Goal: Information Seeking & Learning: Learn about a topic

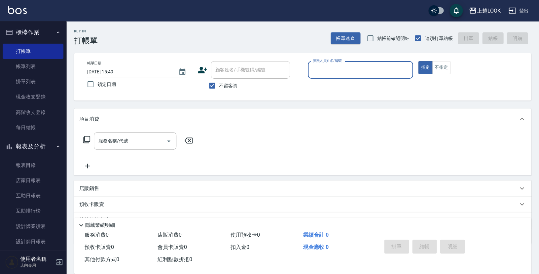
click at [32, 144] on button "報表及分析" at bounding box center [33, 146] width 61 height 17
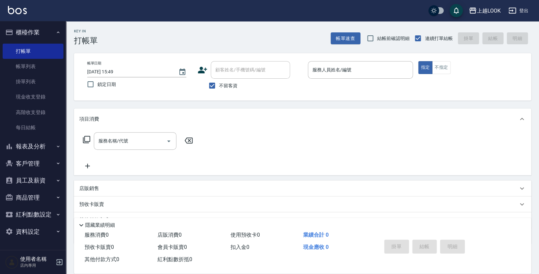
click at [32, 31] on button "櫃檯作業" at bounding box center [33, 32] width 61 height 17
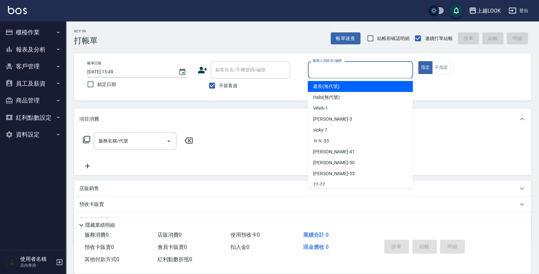
drag, startPoint x: 351, startPoint y: 72, endPoint x: 326, endPoint y: 84, distance: 26.9
click at [351, 72] on input "服務人員姓名/編號" at bounding box center [360, 70] width 99 height 12
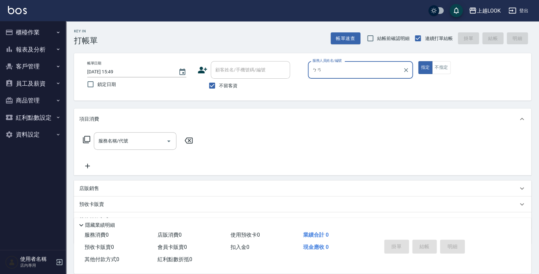
type input "ㄅ"
type input "Andy-100"
type button "true"
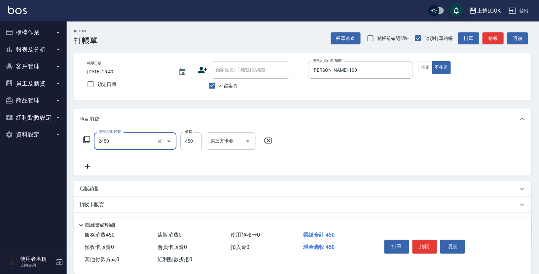
type input "C剪髮套餐(2450)"
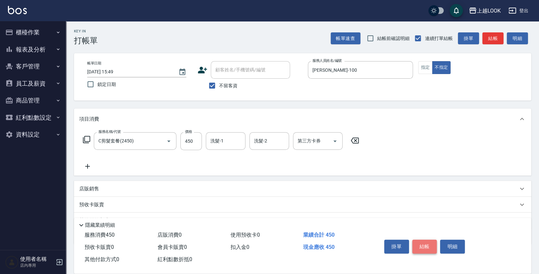
click at [420, 246] on button "結帳" at bounding box center [424, 246] width 25 height 14
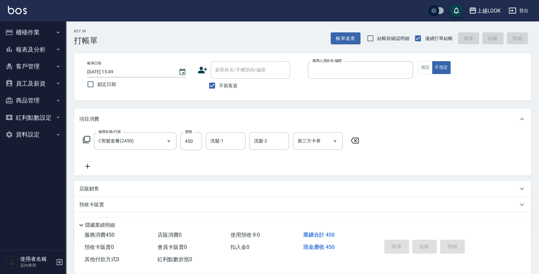
type input "1"
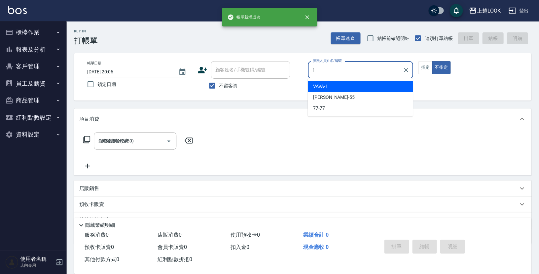
type input "2025/08/16 20:06"
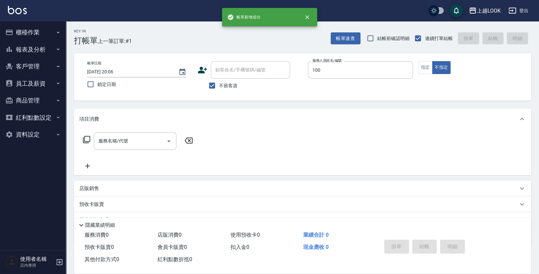
type input "Andy-100"
type button "false"
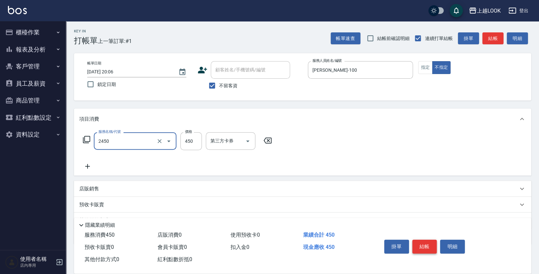
type input "C剪髮套餐(2450)"
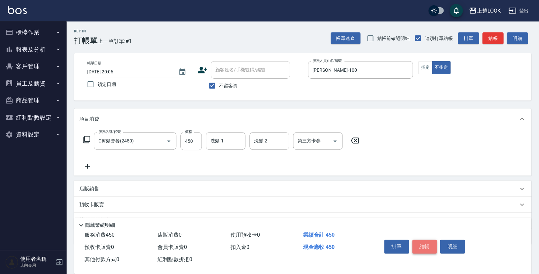
click at [428, 244] on button "結帳" at bounding box center [424, 246] width 25 height 14
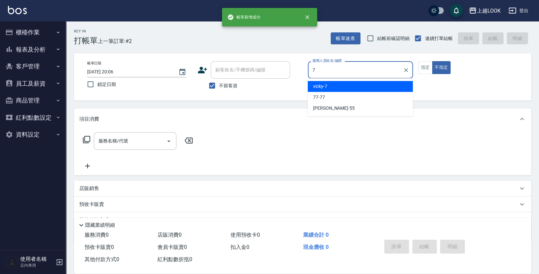
type input "vicky-7"
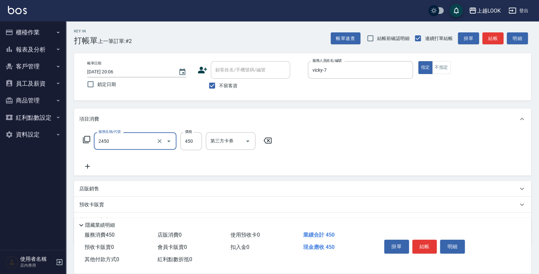
type input "C剪髮套餐(2450)"
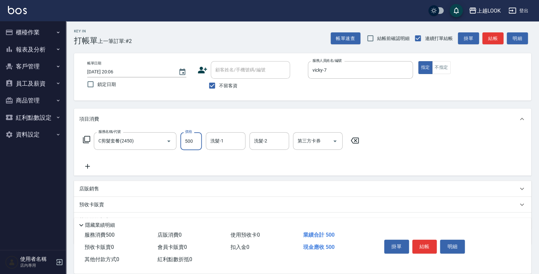
type input "500"
click at [422, 246] on button "結帳" at bounding box center [424, 246] width 25 height 14
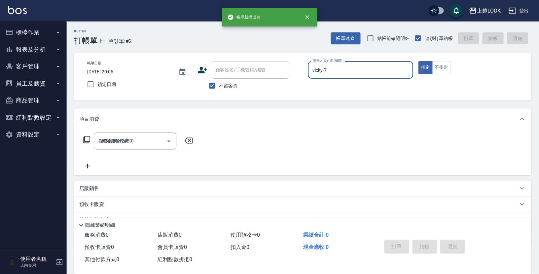
type input "2025/08/16 20:07"
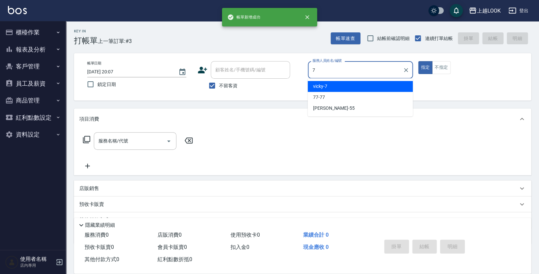
type input "vicky-7"
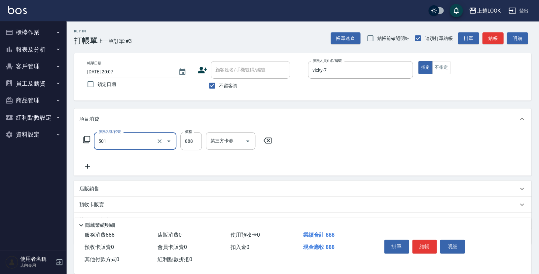
type input "一般染髮(改金額)(501)"
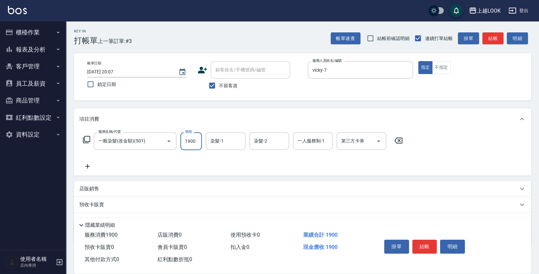
type input "1900"
click at [419, 240] on button "結帳" at bounding box center [424, 246] width 25 height 14
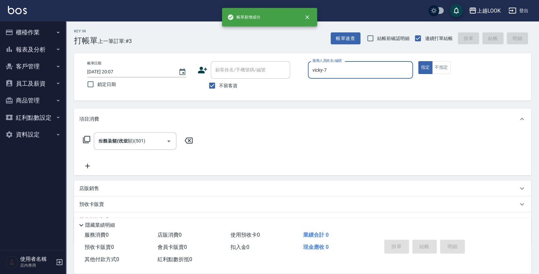
type input "2025/08/16 20:08"
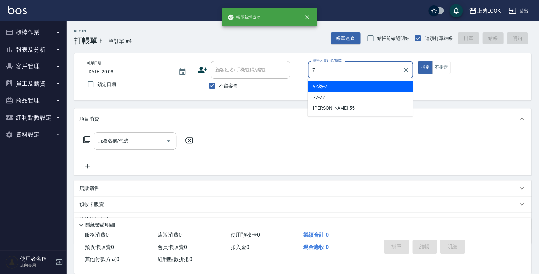
type input "vicky-7"
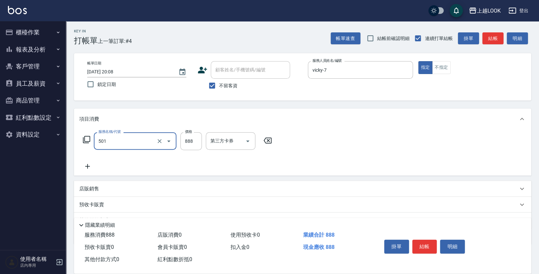
type input "一般染髮(改金額)(501)"
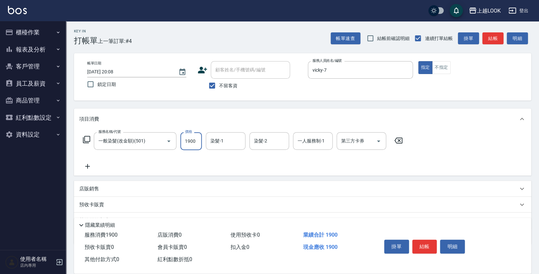
type input "1900"
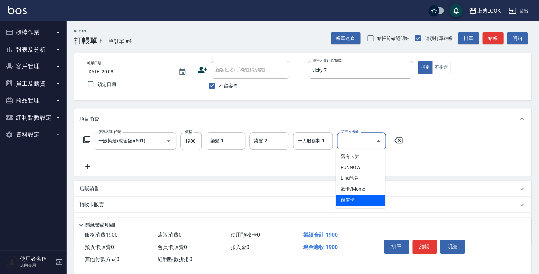
type input "儲值卡"
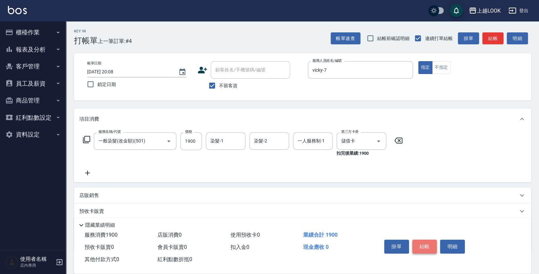
click at [421, 244] on button "結帳" at bounding box center [424, 246] width 25 height 14
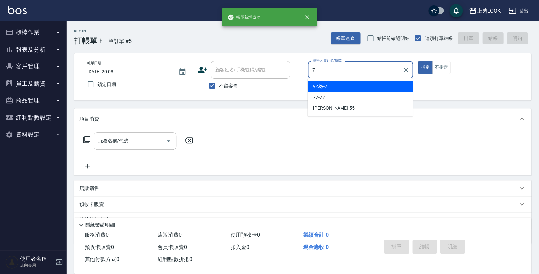
type input "vicky-7"
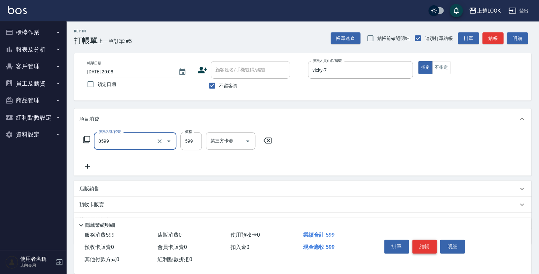
type input "精油-599(0599)"
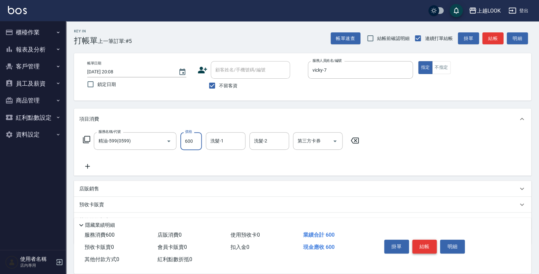
type input "600"
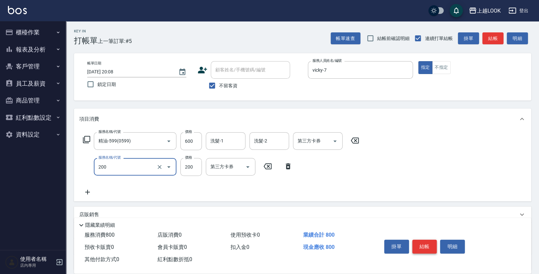
type input "剪髮(200)"
type input "300"
click at [419, 241] on button "結帳" at bounding box center [424, 246] width 25 height 14
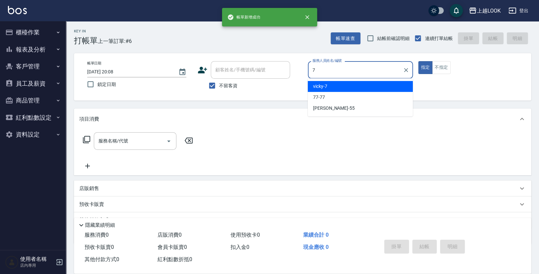
type input "vicky-7"
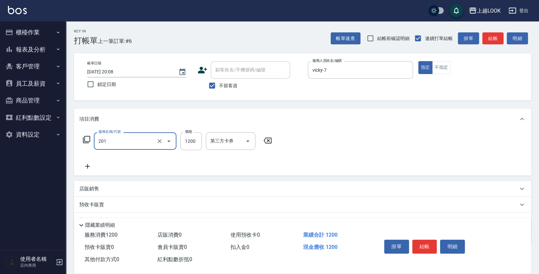
type input "一般燙(改金額)(201)"
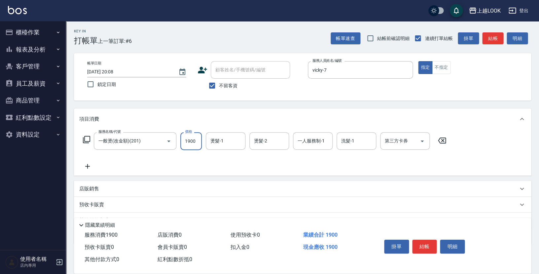
type input "1900"
type input "瑄瑄-93"
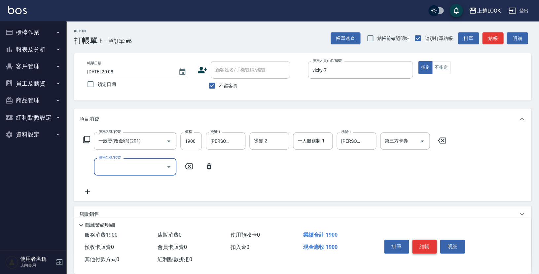
click at [431, 244] on button "結帳" at bounding box center [424, 246] width 25 height 14
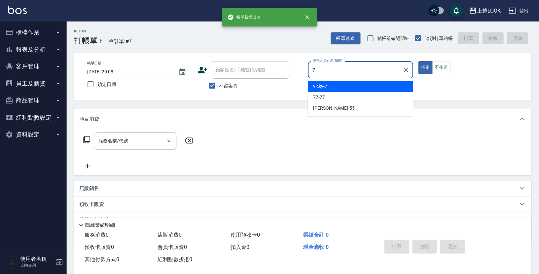
type input "vicky-7"
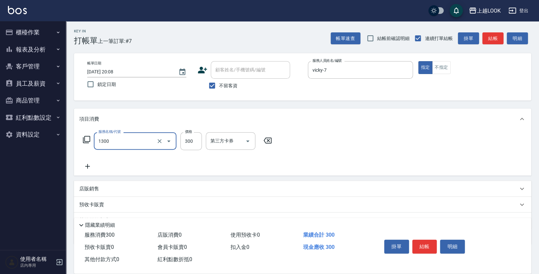
type input "一般洗髮(1300)"
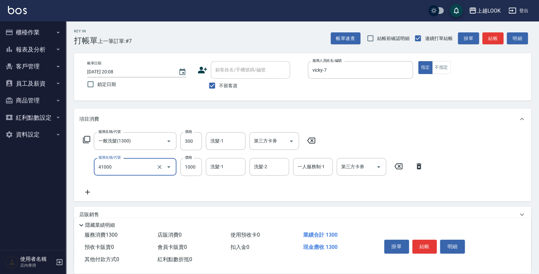
type input "酵素 & 鏡面(41000)"
type input "2200"
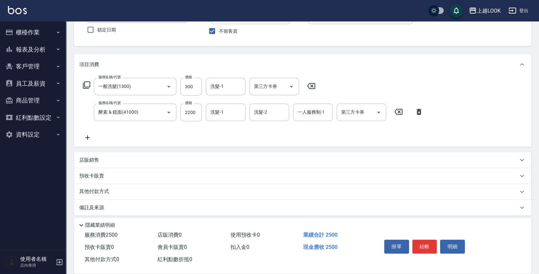
click at [94, 157] on p "店販銷售" at bounding box center [89, 160] width 20 height 7
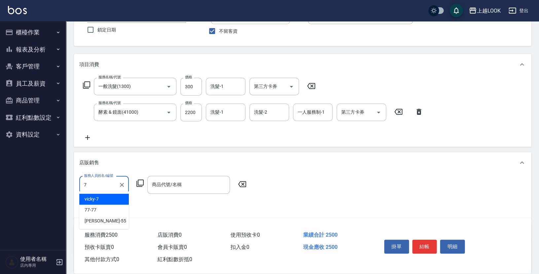
type input "vicky-7"
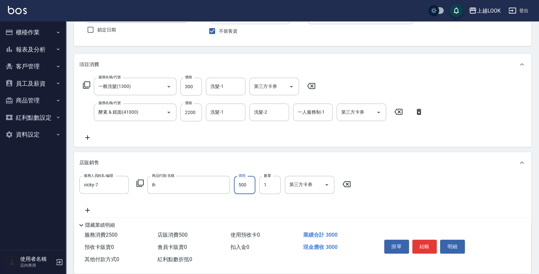
type input "IH蜂膠頭皮水"
click at [417, 246] on button "結帳" at bounding box center [424, 246] width 25 height 14
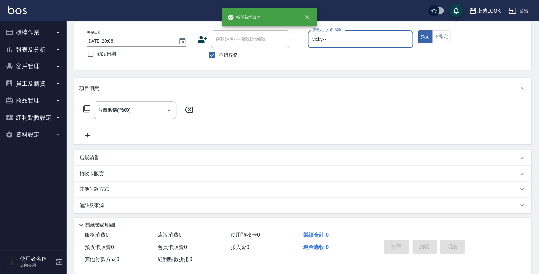
type input "2025/08/16 20:09"
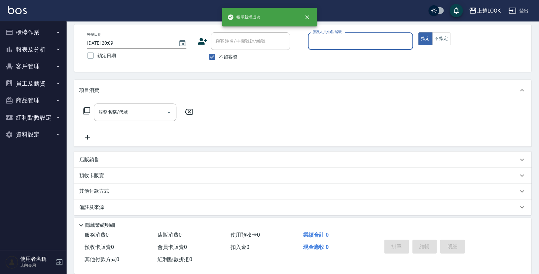
scroll to position [28, 0]
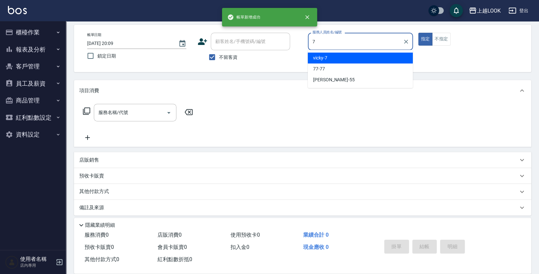
type input "vicky-7"
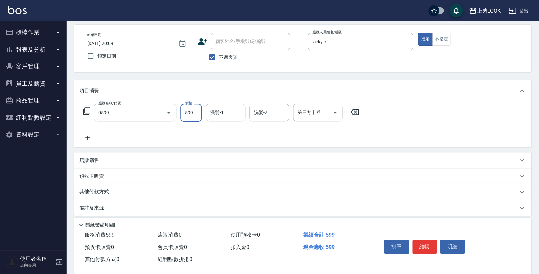
type input "精油-599(0599)"
type input "500"
type input "瑄瑄-93"
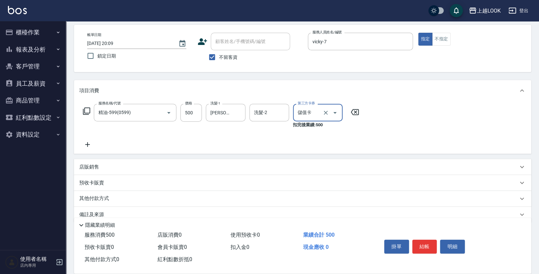
type input "儲值卡"
click at [424, 242] on button "結帳" at bounding box center [424, 246] width 25 height 14
click at [424, 242] on div "掛單 結帳 明細" at bounding box center [425, 247] width 86 height 21
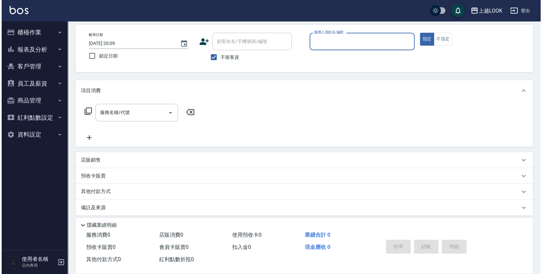
scroll to position [0, 0]
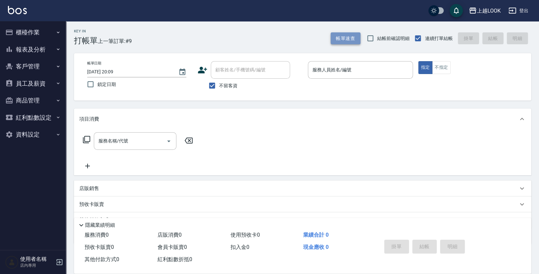
click at [351, 42] on button "帳單速查" at bounding box center [346, 38] width 30 height 12
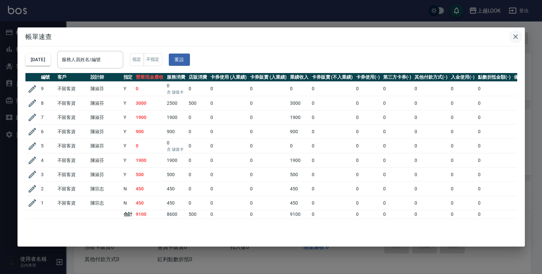
click at [516, 35] on icon "button" at bounding box center [516, 37] width 8 height 8
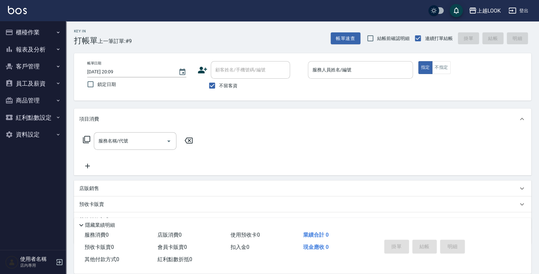
click at [344, 70] on input "服務人員姓名/編號" at bounding box center [360, 70] width 99 height 12
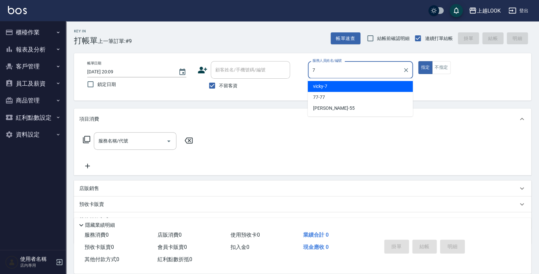
type input "vicky-7"
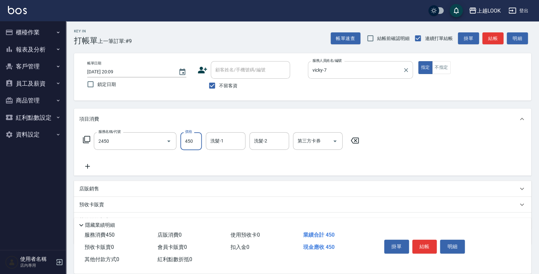
type input "C剪髮套餐(2450)"
type input "500"
type input "瑄瑄-93"
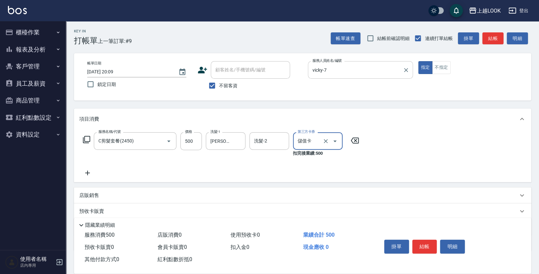
type input "儲值卡"
click at [421, 245] on button "結帳" at bounding box center [424, 246] width 25 height 14
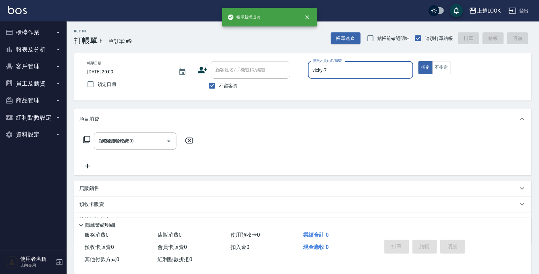
type input "2025/08/16 20:10"
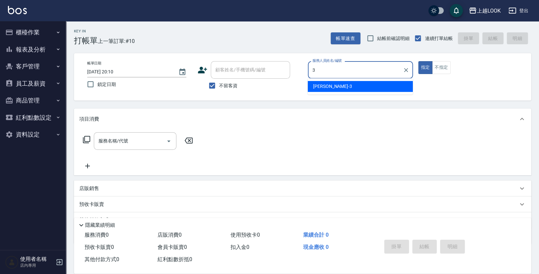
type input "Jason-3"
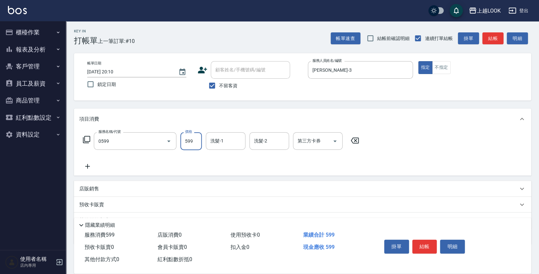
type input "精油-599(0599)"
type input "600"
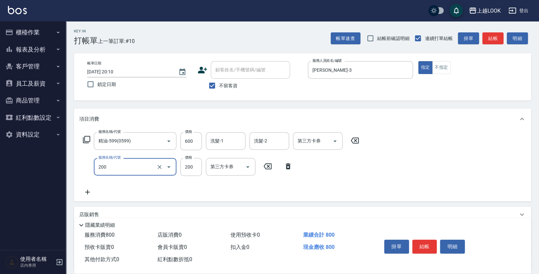
type input "剪髮(200)"
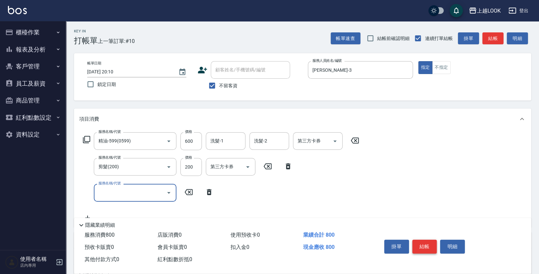
click at [432, 243] on button "結帳" at bounding box center [424, 246] width 25 height 14
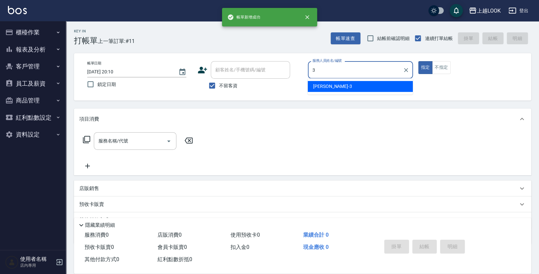
type input "Jason-3"
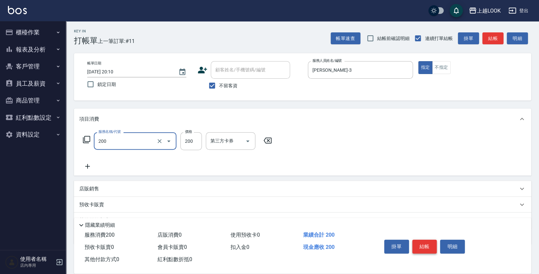
type input "剪髮(200)"
type input "300"
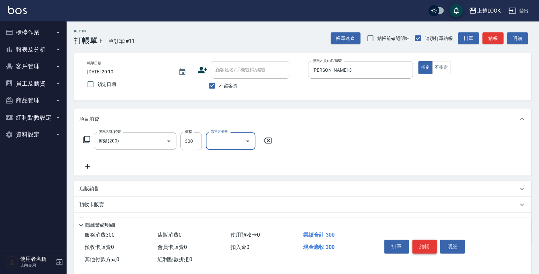
click at [415, 245] on button "結帳" at bounding box center [424, 246] width 25 height 14
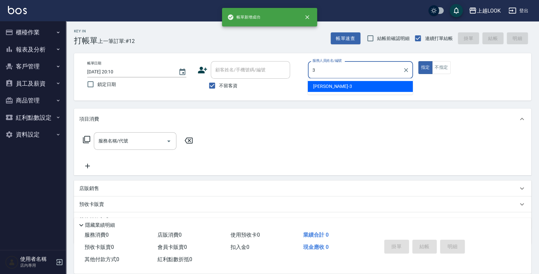
type input "Jason-3"
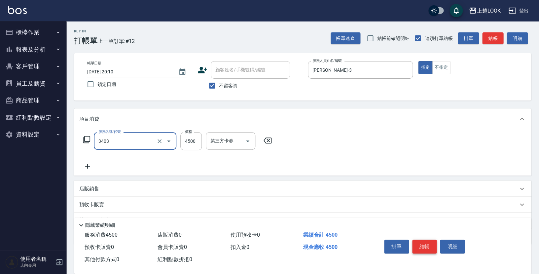
type input "燙染C餐(長髮)(3403)"
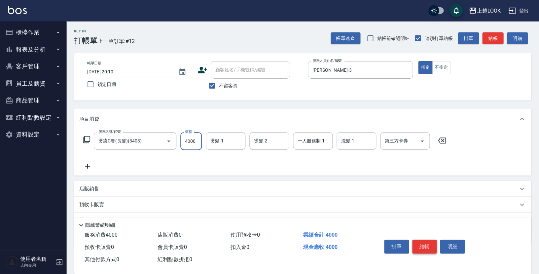
type input "4000"
click at [429, 249] on button "結帳" at bounding box center [424, 246] width 25 height 14
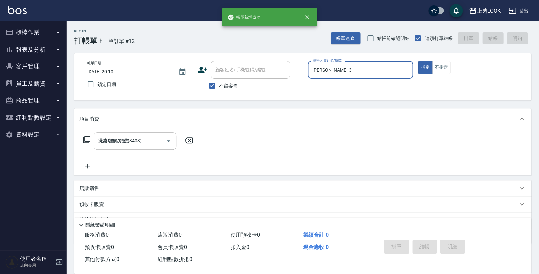
type input "2025/08/16 20:11"
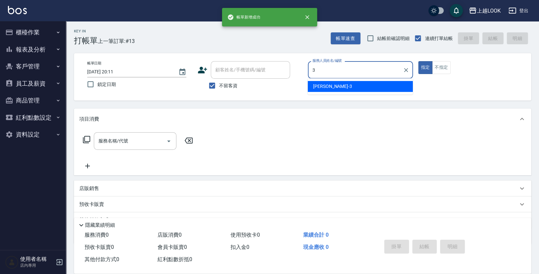
type input "Jason-3"
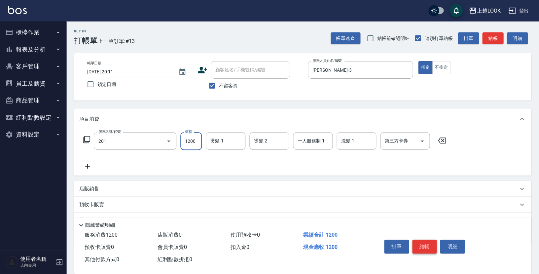
type input "一般燙(改金額)(201)"
type input "2500"
click at [424, 242] on button "結帳" at bounding box center [424, 246] width 25 height 14
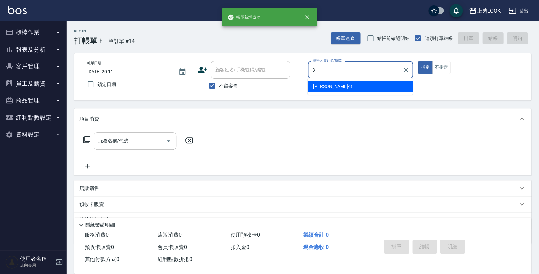
type input "Jason-3"
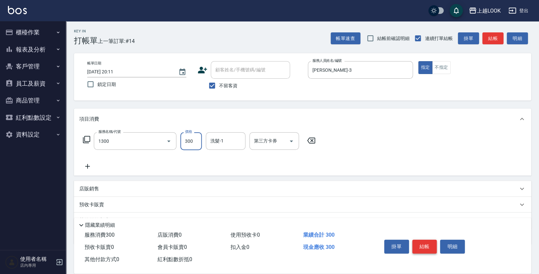
type input "一般洗髮(1300)"
type input "350"
click at [430, 246] on button "結帳" at bounding box center [424, 246] width 25 height 14
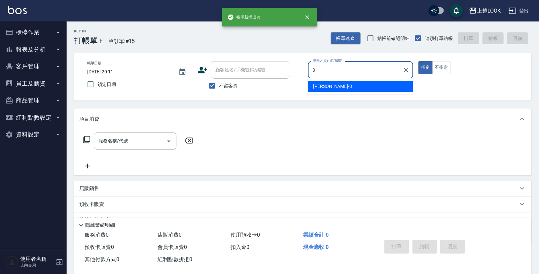
type input "Jason-3"
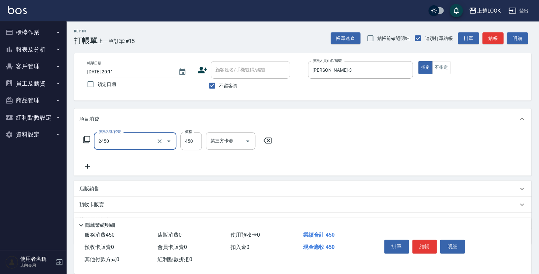
type input "C剪髮套餐(2450)"
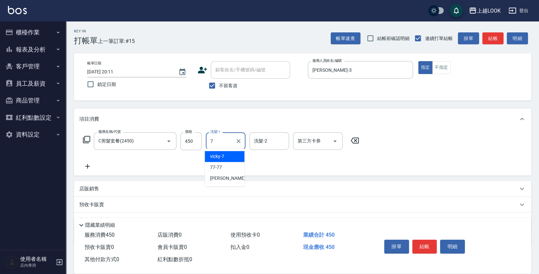
type input "vicky-7"
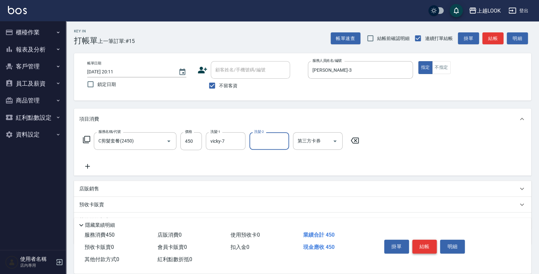
click at [425, 247] on button "結帳" at bounding box center [424, 246] width 25 height 14
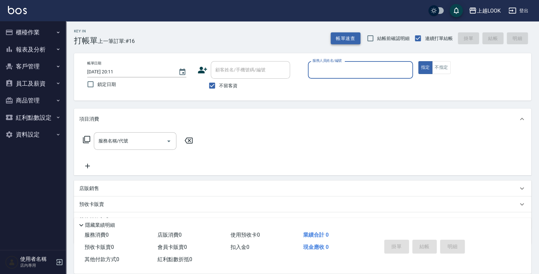
click at [349, 38] on button "帳單速查" at bounding box center [346, 38] width 30 height 12
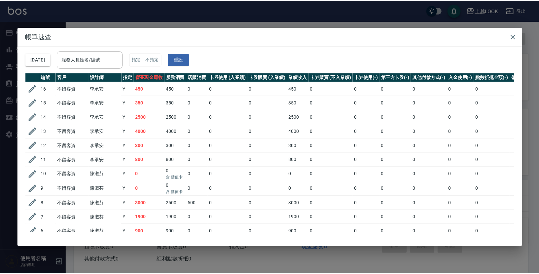
scroll to position [89, 0]
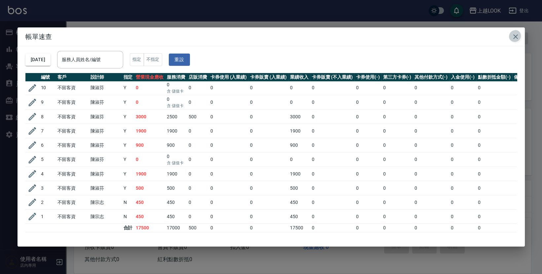
click at [517, 34] on icon "button" at bounding box center [516, 37] width 8 height 8
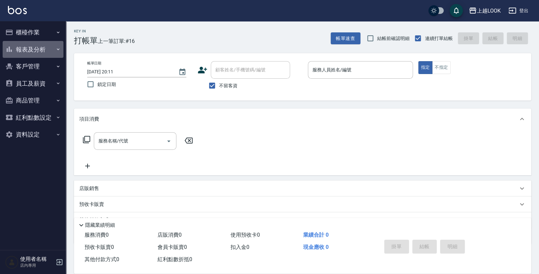
click at [20, 51] on button "報表及分析" at bounding box center [33, 49] width 61 height 17
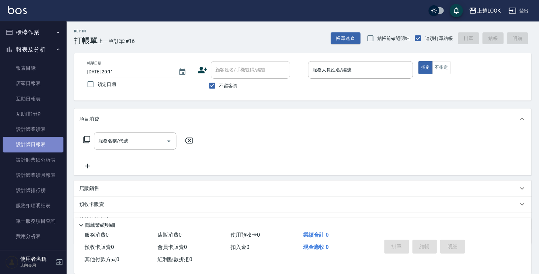
click at [36, 140] on link "設計師日報表" at bounding box center [33, 144] width 61 height 15
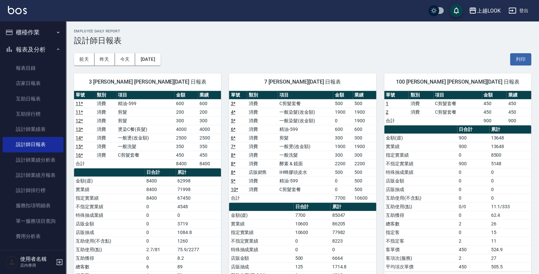
click at [406, 2] on div "上越LOOK 登出" at bounding box center [269, 10] width 539 height 21
click at [35, 49] on button "報表及分析" at bounding box center [33, 49] width 61 height 17
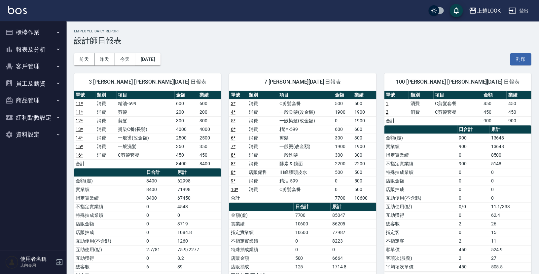
click at [15, 33] on button "櫃檯作業" at bounding box center [33, 32] width 61 height 17
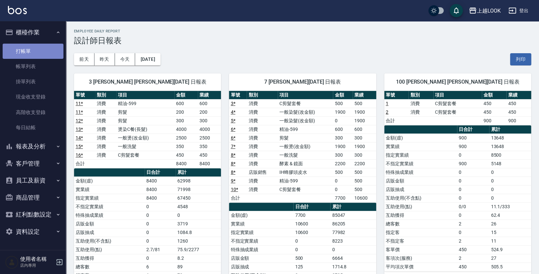
click at [24, 49] on link "打帳單" at bounding box center [33, 51] width 61 height 15
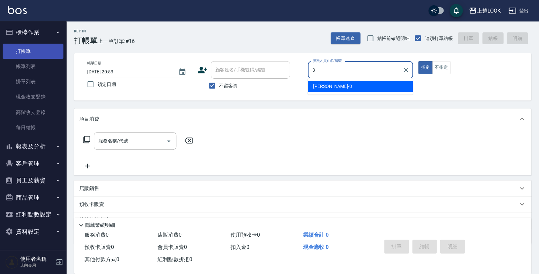
type input "Jason-3"
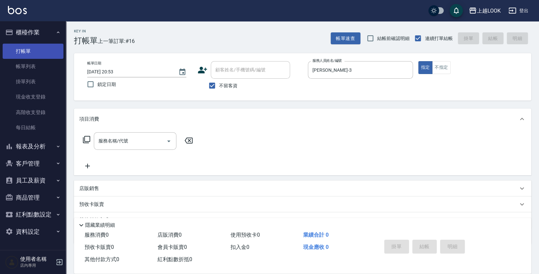
type button "true"
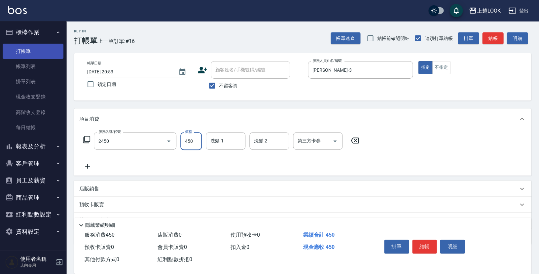
type input "C剪髮套餐(2450)"
type input "瑄瑄-93"
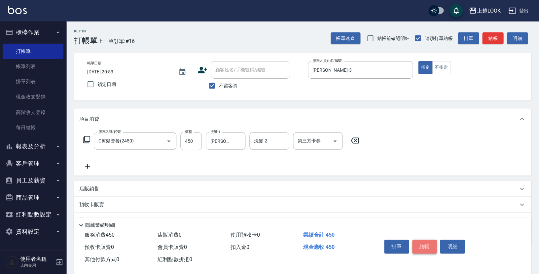
click at [419, 241] on button "結帳" at bounding box center [424, 246] width 25 height 14
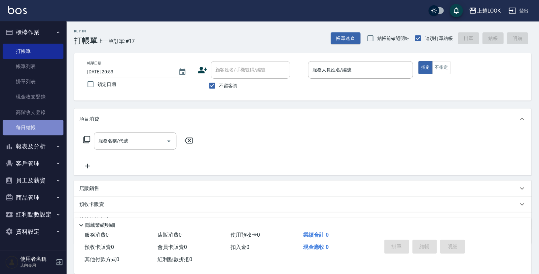
click at [37, 126] on link "每日結帳" at bounding box center [33, 127] width 61 height 15
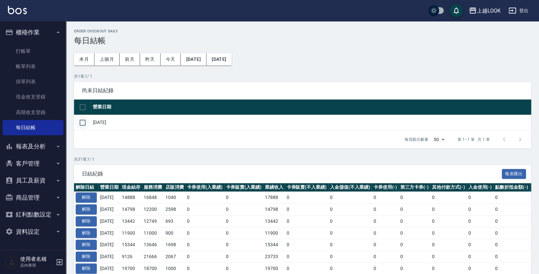
click at [83, 121] on input "checkbox" at bounding box center [83, 123] width 14 height 14
checkbox input "true"
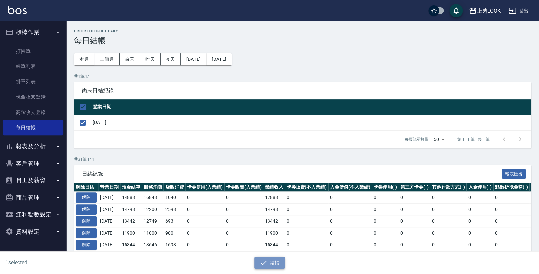
click at [277, 263] on button "結帳" at bounding box center [269, 263] width 31 height 12
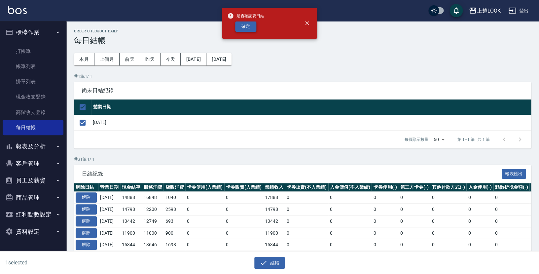
click at [244, 26] on button "確定" at bounding box center [245, 26] width 21 height 10
click at [244, 26] on div "確定" at bounding box center [245, 26] width 37 height 10
checkbox input "false"
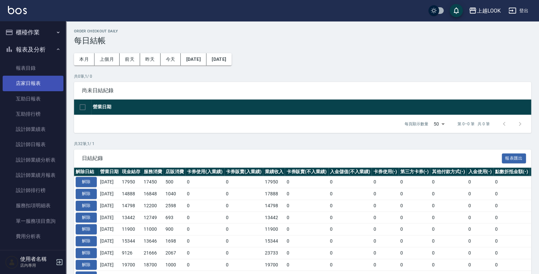
click at [38, 82] on link "店家日報表" at bounding box center [33, 83] width 61 height 15
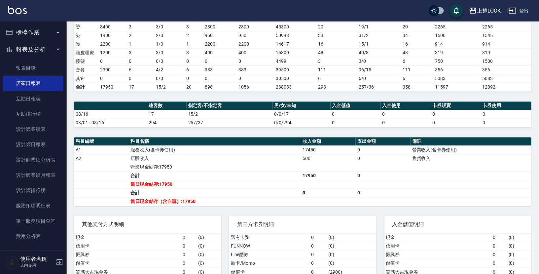
scroll to position [66, 0]
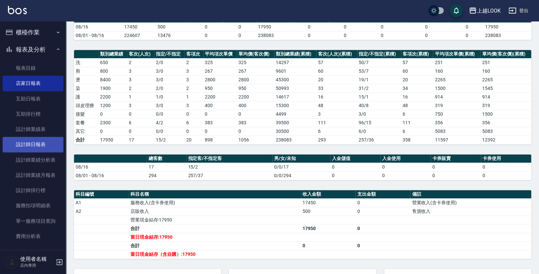
click at [13, 144] on link "設計師日報表" at bounding box center [33, 144] width 61 height 15
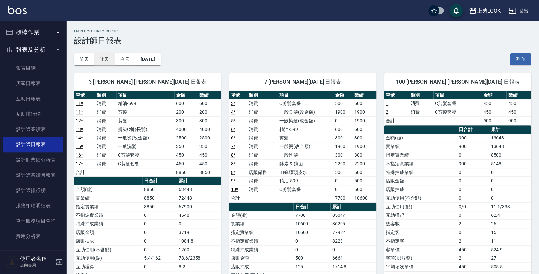
click at [106, 57] on button "昨天" at bounding box center [104, 59] width 20 height 12
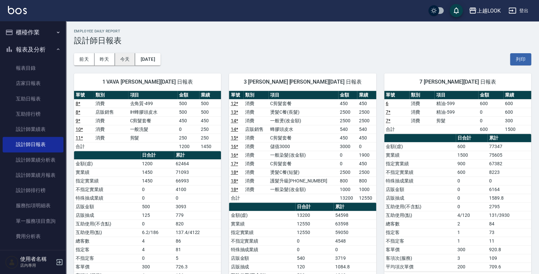
click at [130, 57] on button "今天" at bounding box center [125, 59] width 20 height 12
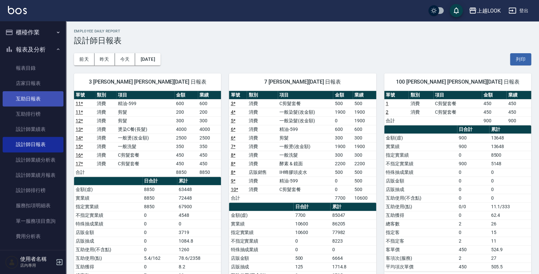
click at [41, 94] on link "互助日報表" at bounding box center [33, 98] width 61 height 15
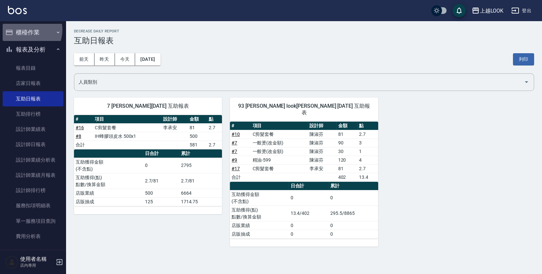
click at [26, 30] on button "櫃檯作業" at bounding box center [33, 32] width 61 height 17
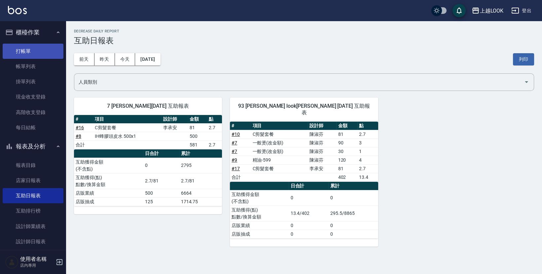
click at [31, 52] on link "打帳單" at bounding box center [33, 51] width 61 height 15
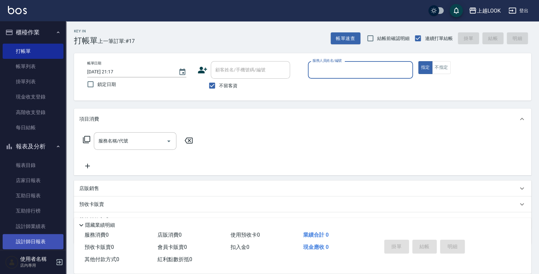
click at [43, 234] on link "設計師日報表" at bounding box center [33, 241] width 61 height 15
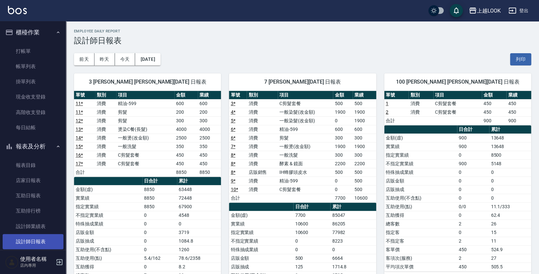
scroll to position [10, 0]
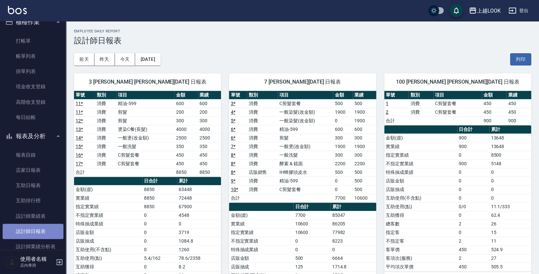
click at [46, 225] on link "設計師日報表" at bounding box center [33, 231] width 61 height 15
click at [150, 59] on button "[DATE]" at bounding box center [147, 59] width 25 height 12
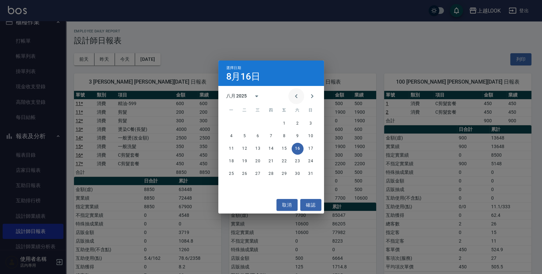
click at [296, 94] on icon "Previous month" at bounding box center [296, 96] width 8 height 8
click at [270, 172] on button "31" at bounding box center [271, 174] width 12 height 12
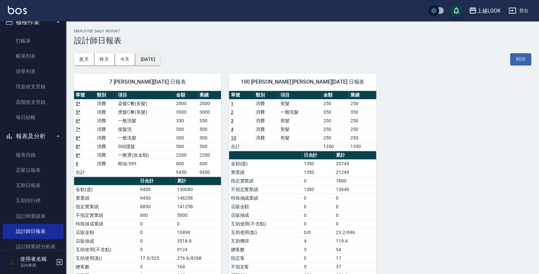
click at [160, 59] on button "[DATE]" at bounding box center [147, 59] width 25 height 12
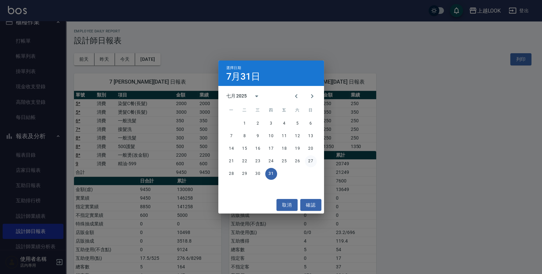
click at [311, 161] on button "27" at bounding box center [311, 161] width 12 height 12
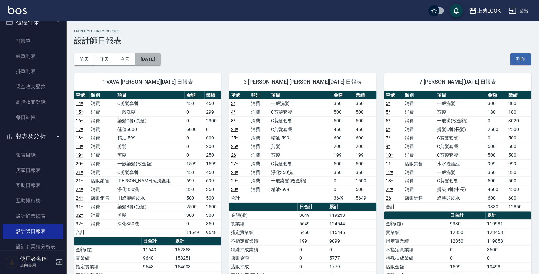
click at [160, 60] on button "[DATE]" at bounding box center [147, 59] width 25 height 12
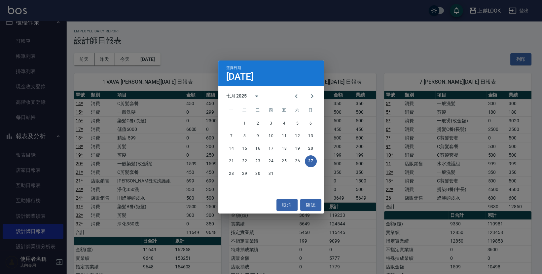
click at [204, 39] on div "選擇日期 [DATE] 七月 2025 一 二 三 四 五 六 日 1 2 3 4 5 6 7 8 9 10 11 12 13 14 15 16 17 18 …" at bounding box center [271, 137] width 542 height 274
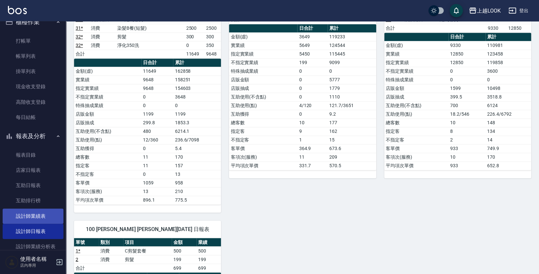
scroll to position [54, 0]
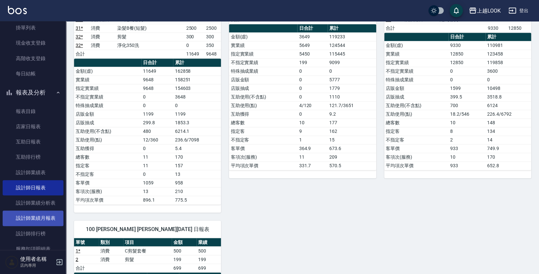
click at [45, 213] on link "設計師業績月報表" at bounding box center [33, 217] width 61 height 15
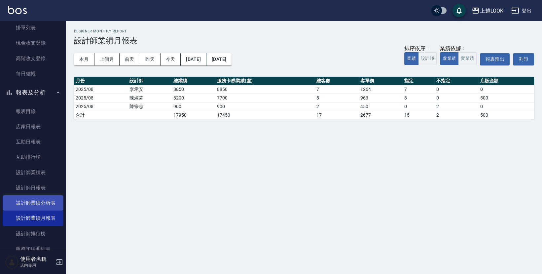
click at [32, 199] on link "設計師業績分析表" at bounding box center [33, 202] width 61 height 15
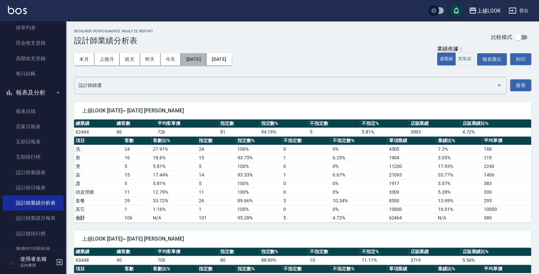
click at [206, 59] on button "[DATE]" at bounding box center [193, 59] width 25 height 12
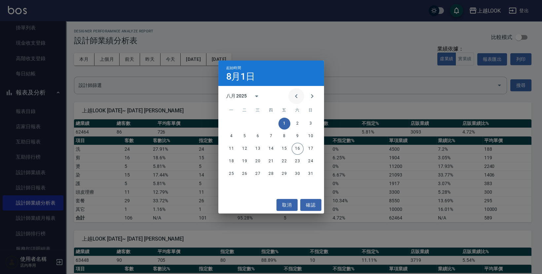
click at [297, 96] on icon "Previous month" at bounding box center [296, 96] width 2 height 4
click at [244, 121] on button "1" at bounding box center [245, 124] width 12 height 12
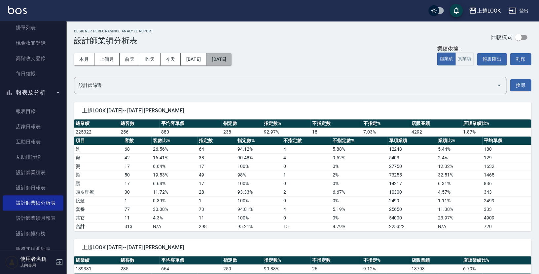
click at [231, 60] on button "[DATE]" at bounding box center [218, 59] width 25 height 12
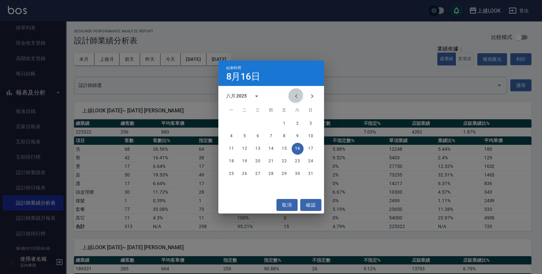
click at [295, 95] on icon "Previous month" at bounding box center [296, 96] width 8 height 8
click at [271, 174] on button "31" at bounding box center [271, 174] width 12 height 12
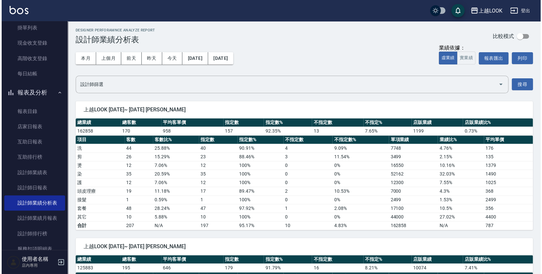
scroll to position [8, 0]
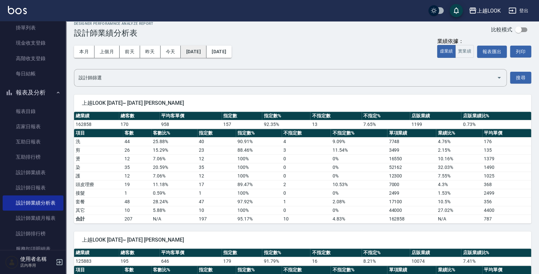
click at [199, 53] on button "[DATE]" at bounding box center [193, 52] width 25 height 12
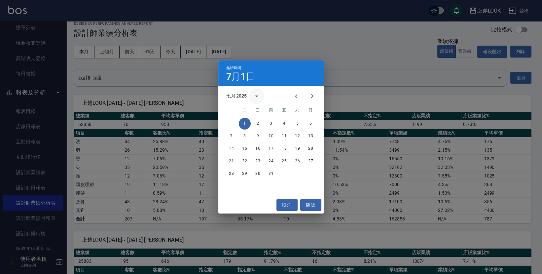
click at [253, 96] on icon "calendar view is open, switch to year view" at bounding box center [257, 96] width 8 height 8
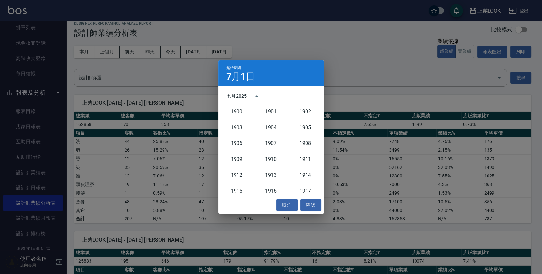
scroll to position [611, 0]
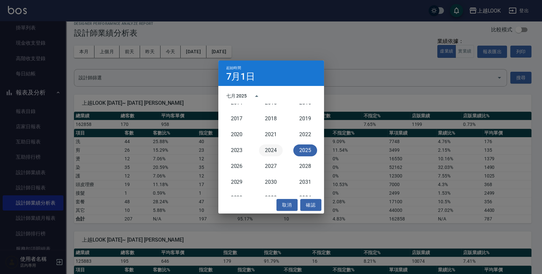
click at [263, 150] on button "2024" at bounding box center [271, 150] width 24 height 12
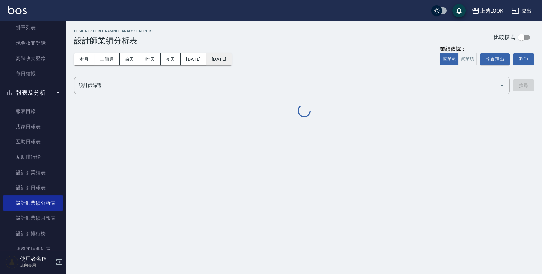
click at [232, 58] on button "[DATE]" at bounding box center [218, 59] width 25 height 12
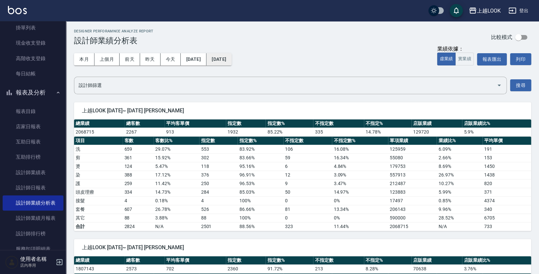
click at [232, 60] on button "[DATE]" at bounding box center [218, 59] width 25 height 12
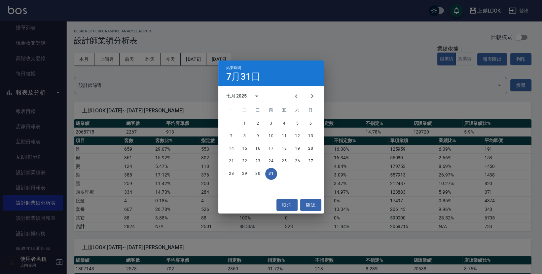
click at [47, 168] on div "結束時間 7月31日 七月 2025 一 二 三 四 五 六 日 1 2 3 4 5 6 7 8 9 10 11 12 13 14 15 16 17 18 1…" at bounding box center [271, 137] width 542 height 274
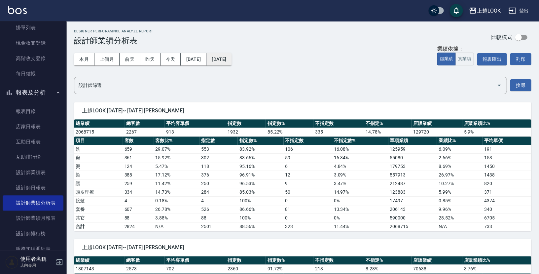
click at [232, 57] on button "[DATE]" at bounding box center [218, 59] width 25 height 12
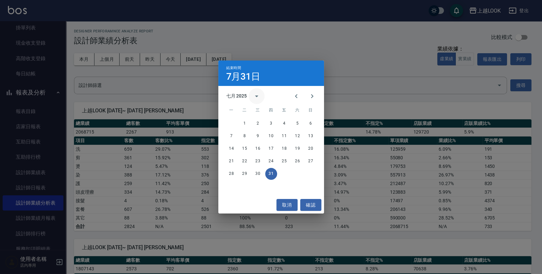
click at [256, 95] on icon "calendar view is open, switch to year view" at bounding box center [256, 96] width 3 height 2
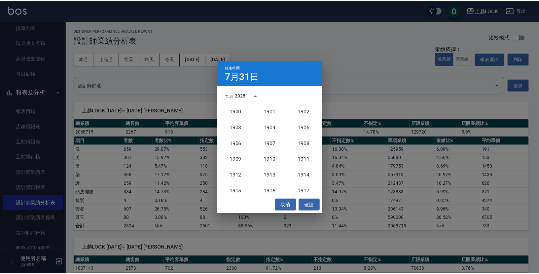
scroll to position [611, 0]
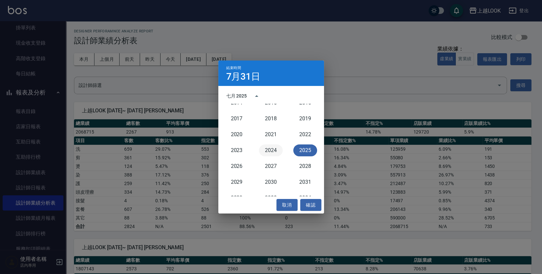
click at [268, 149] on button "2024" at bounding box center [271, 150] width 24 height 12
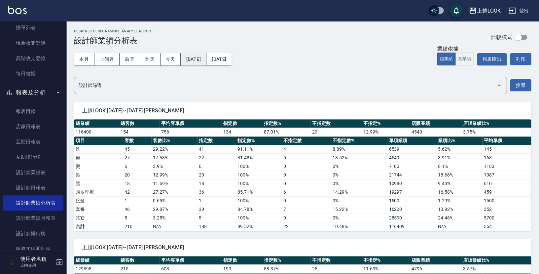
click at [205, 59] on button "[DATE]" at bounding box center [193, 59] width 25 height 12
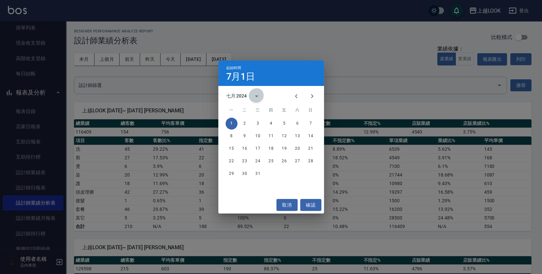
click at [254, 96] on icon "calendar view is open, switch to year view" at bounding box center [257, 96] width 8 height 8
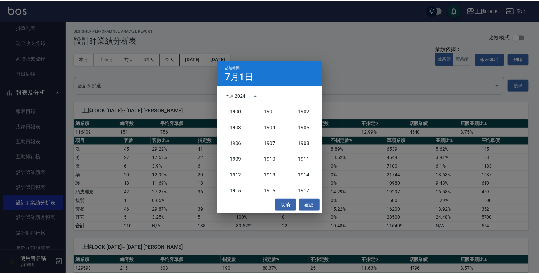
scroll to position [611, 0]
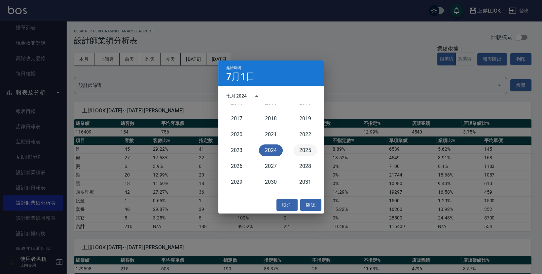
click at [300, 150] on button "2025" at bounding box center [305, 150] width 24 height 12
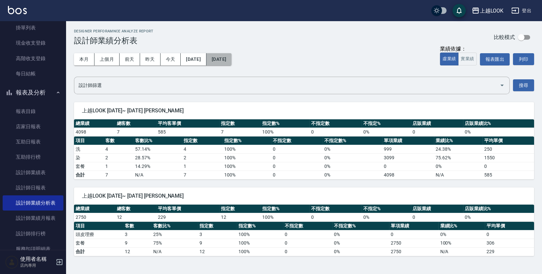
click at [232, 60] on button "[DATE]" at bounding box center [218, 59] width 25 height 12
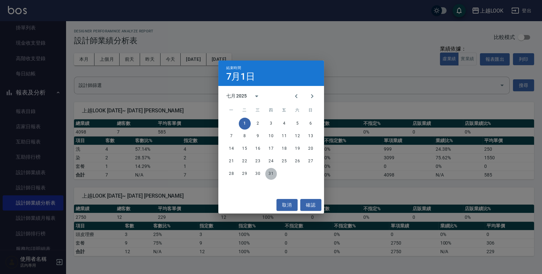
click at [270, 174] on button "31" at bounding box center [271, 174] width 12 height 12
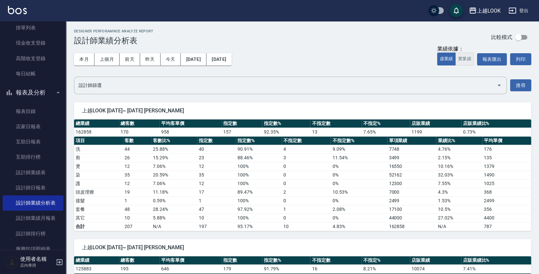
click at [466, 59] on button "實業績" at bounding box center [464, 59] width 18 height 13
click at [198, 58] on button "[DATE]" at bounding box center [193, 59] width 25 height 12
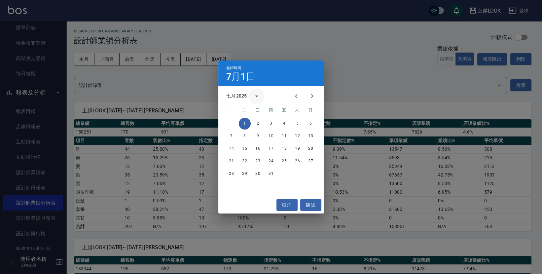
click at [252, 95] on button "calendar view is open, switch to year view" at bounding box center [257, 96] width 16 height 16
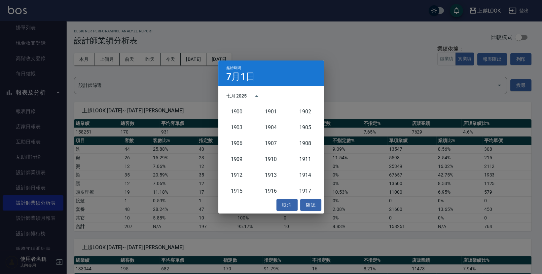
scroll to position [611, 0]
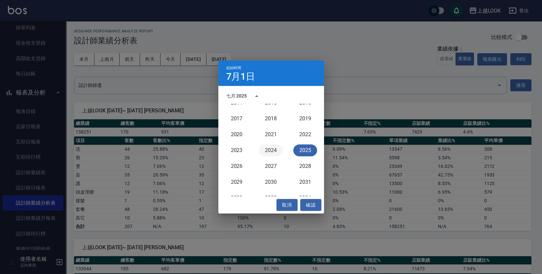
click at [273, 147] on button "2024" at bounding box center [271, 150] width 24 height 12
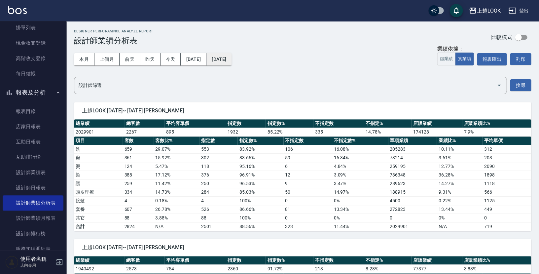
click at [232, 59] on button "[DATE]" at bounding box center [218, 59] width 25 height 12
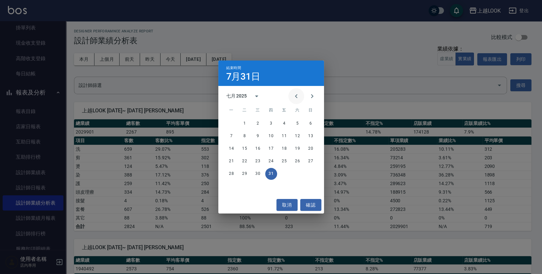
click at [299, 97] on icon "Previous month" at bounding box center [296, 96] width 8 height 8
click at [245, 95] on div "六月 2025" at bounding box center [236, 95] width 21 height 7
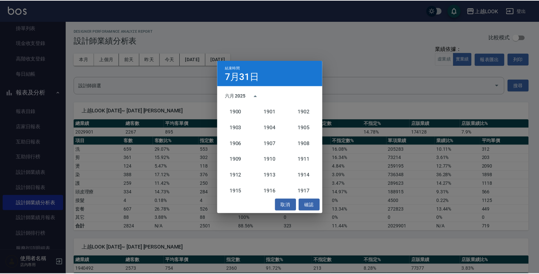
scroll to position [611, 0]
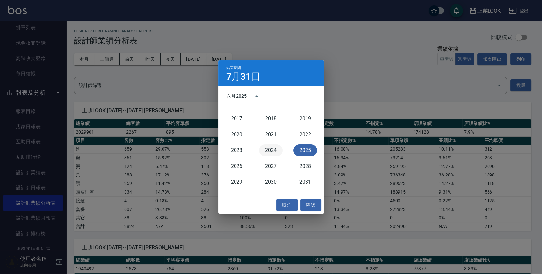
click at [272, 147] on button "2024" at bounding box center [271, 150] width 24 height 12
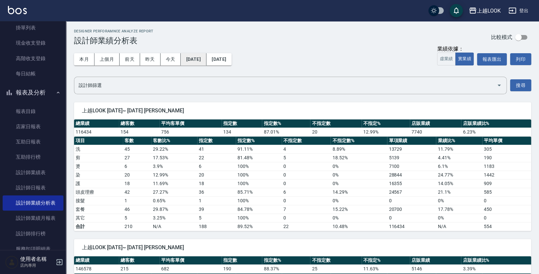
click at [206, 55] on button "[DATE]" at bounding box center [193, 59] width 25 height 12
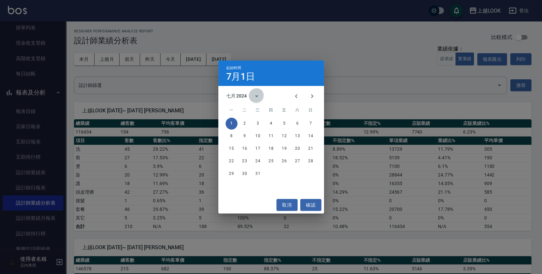
click at [255, 94] on icon "calendar view is open, switch to year view" at bounding box center [257, 96] width 8 height 8
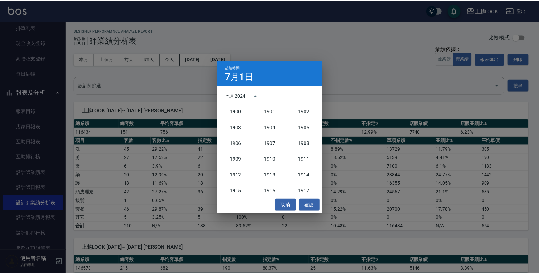
scroll to position [611, 0]
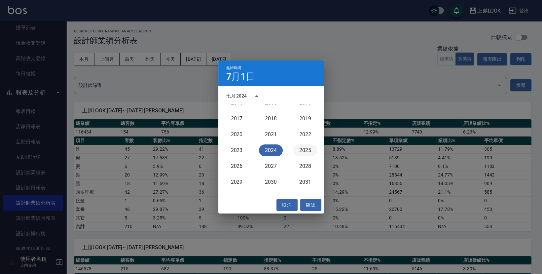
click at [301, 151] on button "2025" at bounding box center [305, 150] width 24 height 12
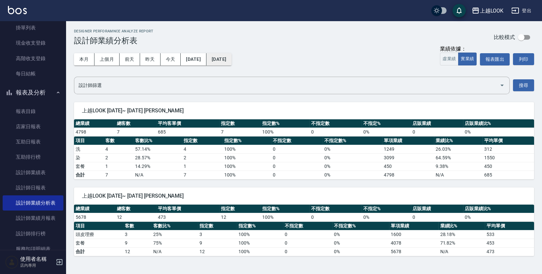
click at [232, 60] on button "[DATE]" at bounding box center [218, 59] width 25 height 12
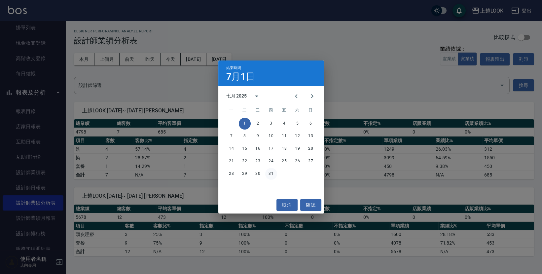
click at [267, 173] on button "31" at bounding box center [271, 174] width 12 height 12
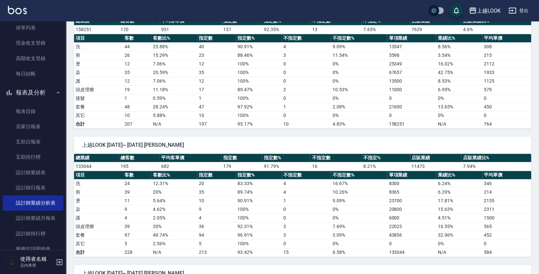
scroll to position [4, 0]
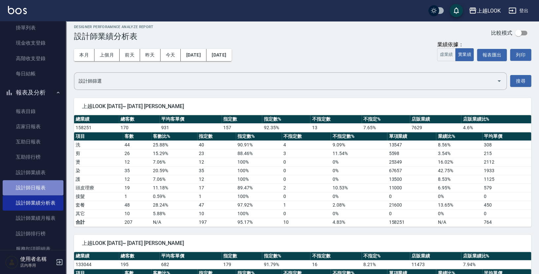
click at [42, 184] on link "設計師日報表" at bounding box center [33, 187] width 61 height 15
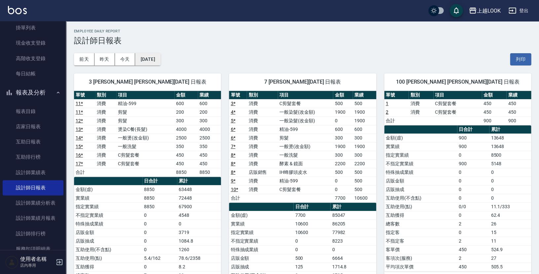
click at [160, 59] on button "[DATE]" at bounding box center [147, 59] width 25 height 12
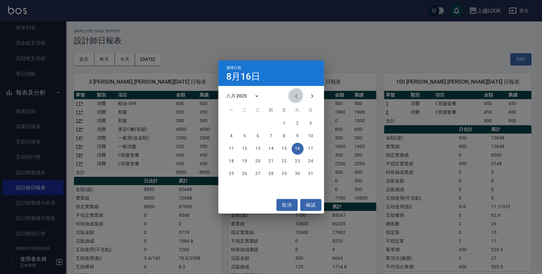
click at [300, 94] on icon "Previous month" at bounding box center [296, 96] width 8 height 8
click at [254, 95] on icon "calendar view is open, switch to year view" at bounding box center [257, 96] width 8 height 8
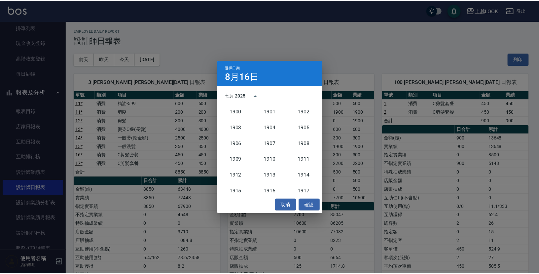
scroll to position [611, 0]
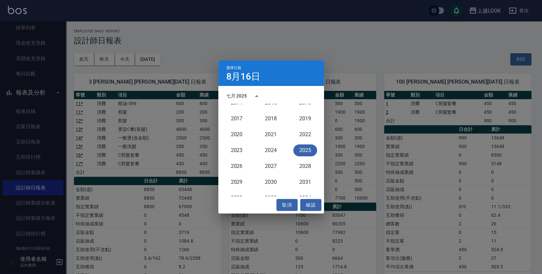
click at [270, 149] on button "2024" at bounding box center [271, 150] width 24 height 12
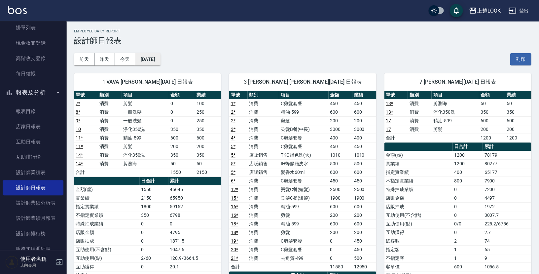
click at [160, 61] on button "[DATE]" at bounding box center [147, 59] width 25 height 12
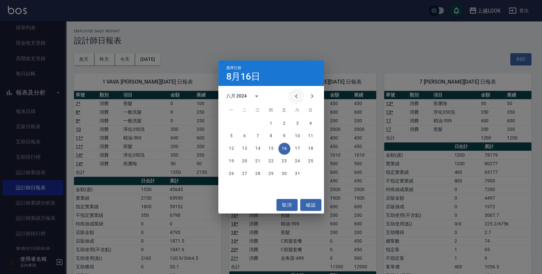
click at [297, 96] on icon "Previous month" at bounding box center [296, 96] width 2 height 4
click at [257, 173] on button "31" at bounding box center [258, 174] width 12 height 12
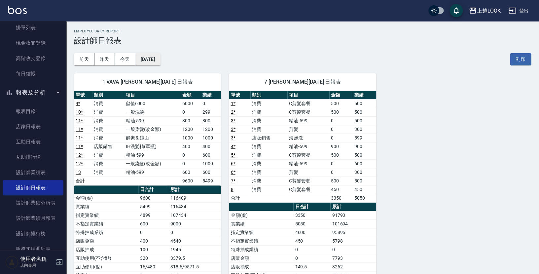
click at [160, 59] on button "[DATE]" at bounding box center [147, 59] width 25 height 12
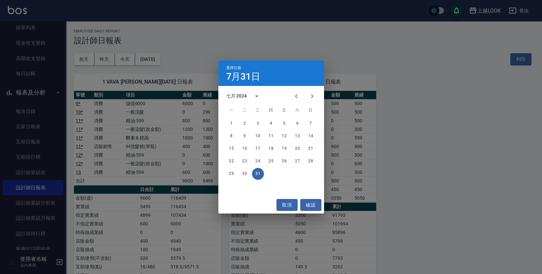
click at [247, 172] on button "30" at bounding box center [245, 174] width 12 height 12
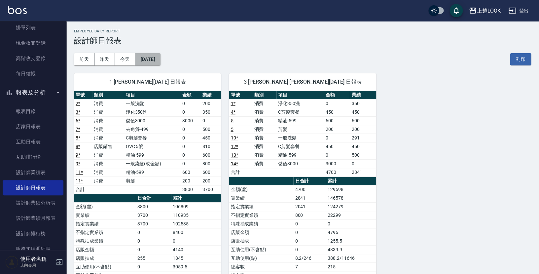
click at [160, 58] on button "[DATE]" at bounding box center [147, 59] width 25 height 12
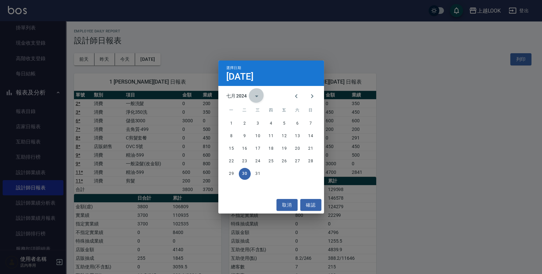
click at [258, 94] on icon "calendar view is open, switch to year view" at bounding box center [257, 96] width 8 height 8
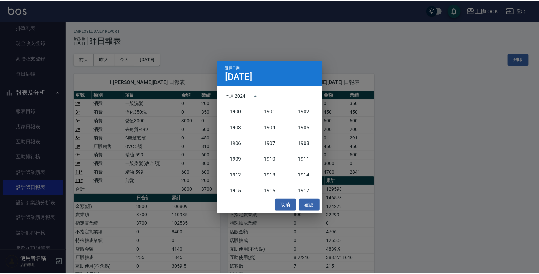
scroll to position [611, 0]
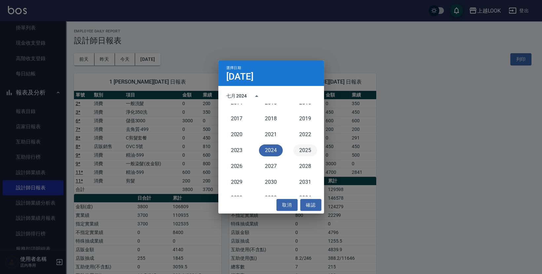
click at [303, 149] on button "2025" at bounding box center [305, 150] width 24 height 12
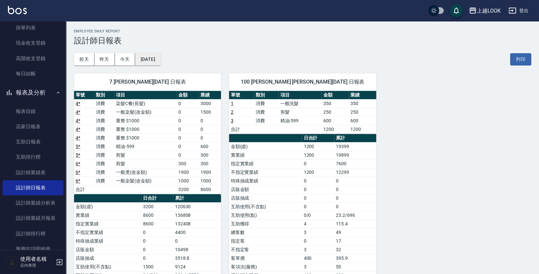
click at [160, 58] on button "[DATE]" at bounding box center [147, 59] width 25 height 12
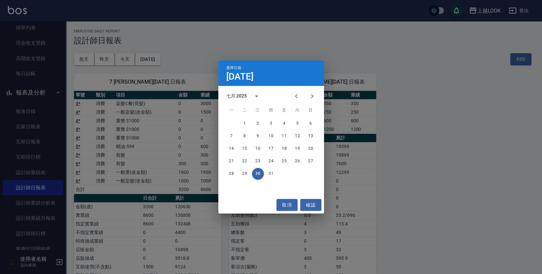
click at [271, 171] on button "31" at bounding box center [271, 174] width 12 height 12
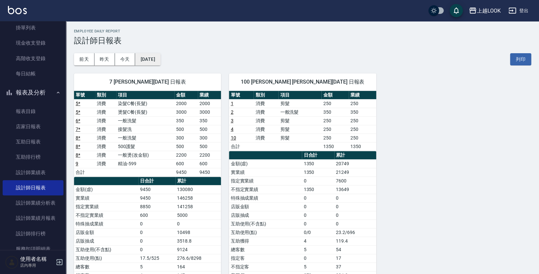
click at [160, 58] on button "[DATE]" at bounding box center [147, 59] width 25 height 12
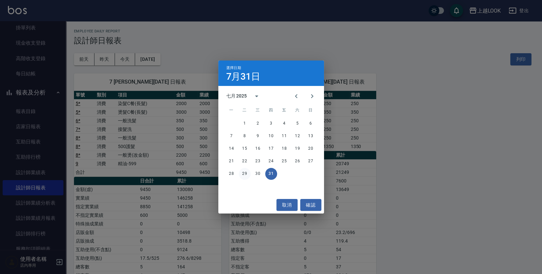
click at [246, 174] on button "29" at bounding box center [245, 174] width 12 height 12
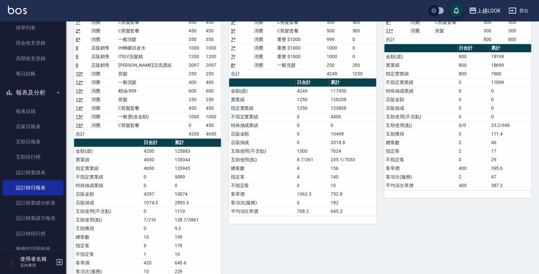
scroll to position [104, 0]
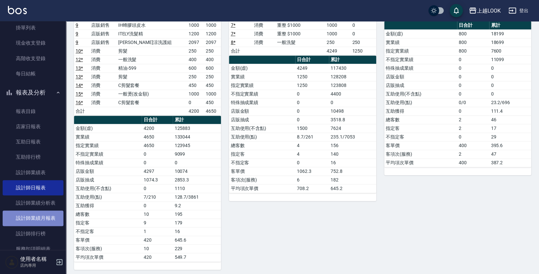
click at [49, 211] on link "設計師業績月報表" at bounding box center [33, 217] width 61 height 15
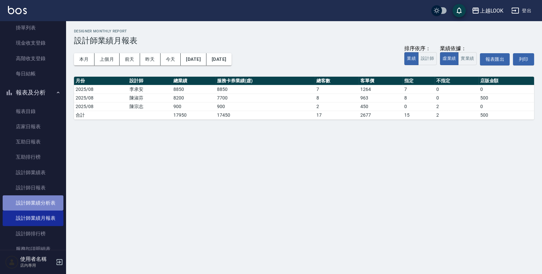
click at [53, 195] on link "設計師業績分析表" at bounding box center [33, 202] width 61 height 15
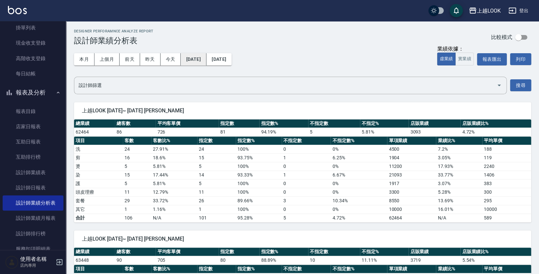
click at [203, 61] on button "[DATE]" at bounding box center [193, 59] width 25 height 12
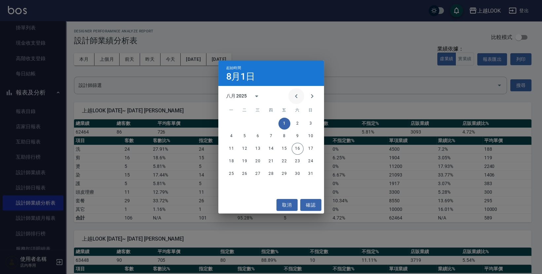
click at [297, 94] on icon "Previous month" at bounding box center [296, 96] width 8 height 8
click at [246, 122] on button "1" at bounding box center [245, 124] width 12 height 12
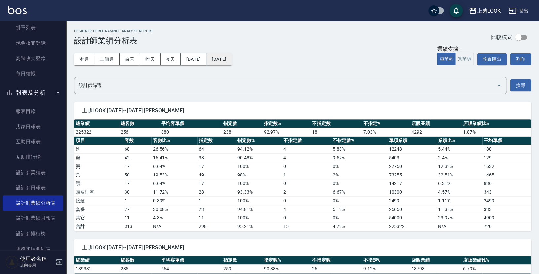
click at [232, 57] on button "[DATE]" at bounding box center [218, 59] width 25 height 12
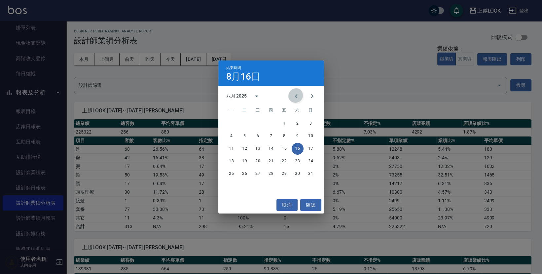
click at [296, 95] on icon "Previous month" at bounding box center [296, 96] width 8 height 8
click at [272, 172] on button "31" at bounding box center [271, 174] width 12 height 12
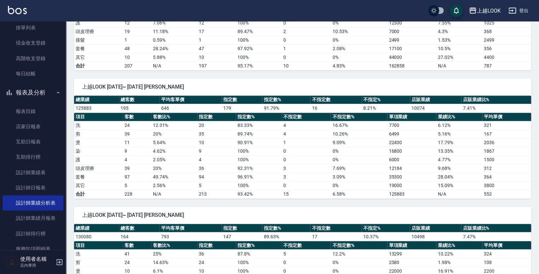
scroll to position [159, 0]
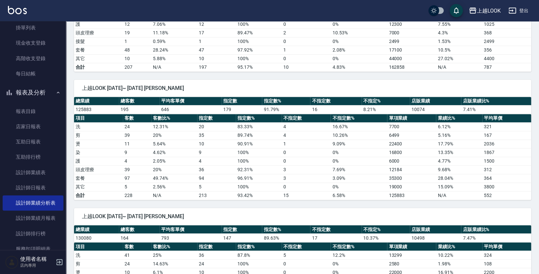
click at [377, 75] on div "上越LOOK [DATE]~ [DATE] [PERSON_NAME] 總業績 總客數 平均客單價 指定數 指定數% 不指定數 不指定% 店販業績 店販業績比…" at bounding box center [298, 136] width 465 height 128
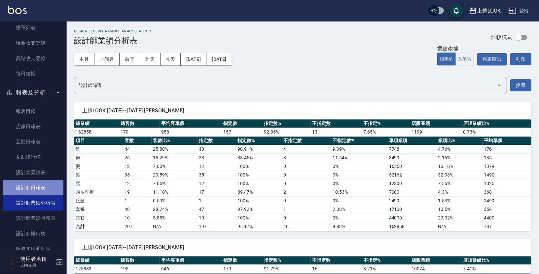
click at [46, 181] on link "設計師日報表" at bounding box center [33, 187] width 61 height 15
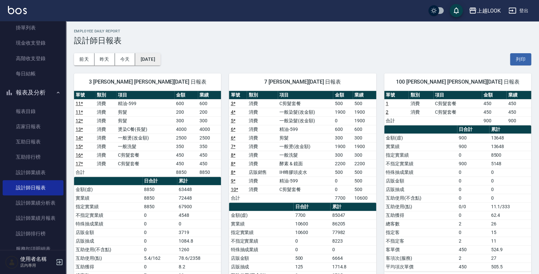
click at [160, 59] on button "[DATE]" at bounding box center [147, 59] width 25 height 12
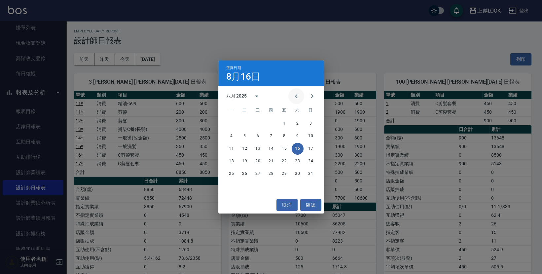
click at [300, 95] on icon "Previous month" at bounding box center [296, 96] width 8 height 8
click at [310, 161] on button "27" at bounding box center [311, 161] width 12 height 12
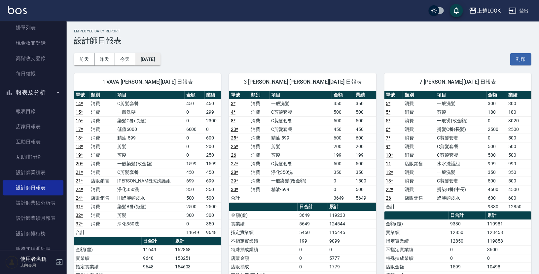
click at [153, 56] on button "[DATE]" at bounding box center [147, 59] width 25 height 12
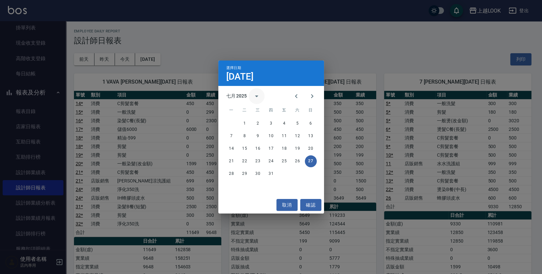
click at [256, 95] on icon "calendar view is open, switch to year view" at bounding box center [256, 96] width 3 height 2
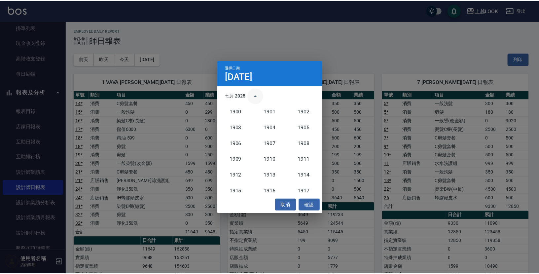
scroll to position [611, 0]
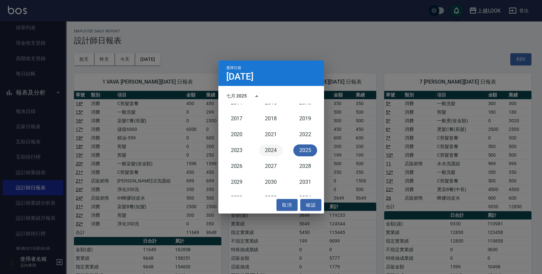
click at [273, 148] on button "2024" at bounding box center [271, 150] width 24 height 12
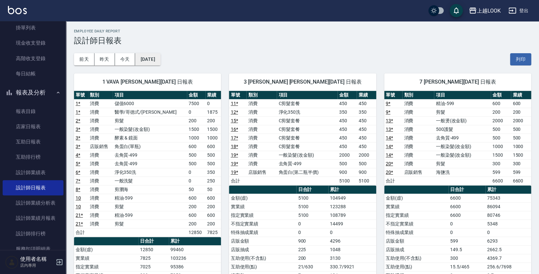
click at [159, 60] on button "[DATE]" at bounding box center [147, 59] width 25 height 12
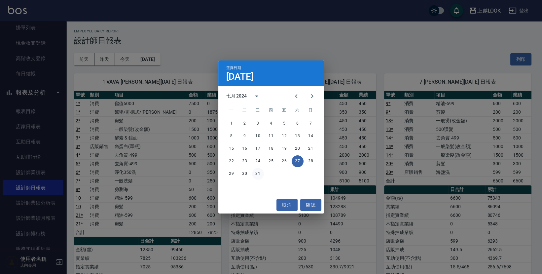
click at [258, 172] on button "31" at bounding box center [258, 174] width 12 height 12
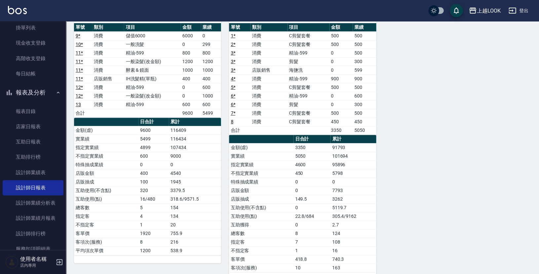
scroll to position [87, 0]
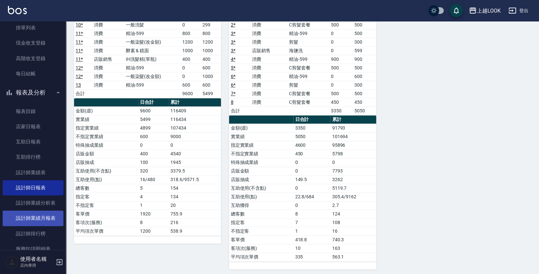
click at [46, 213] on link "設計師業績月報表" at bounding box center [33, 217] width 61 height 15
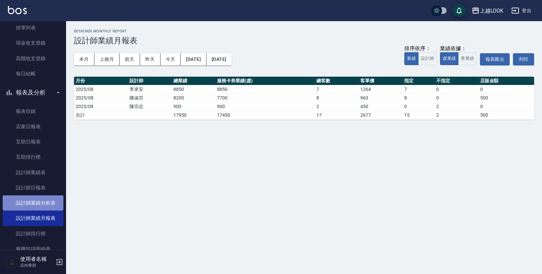
click at [56, 195] on link "設計師業績分析表" at bounding box center [33, 202] width 61 height 15
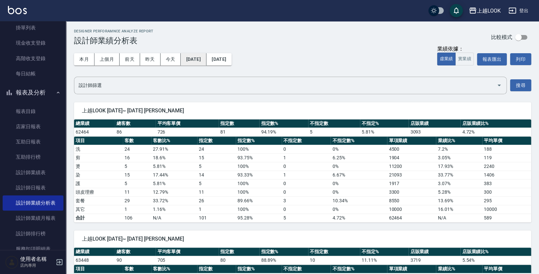
click at [204, 56] on button "[DATE]" at bounding box center [193, 59] width 25 height 12
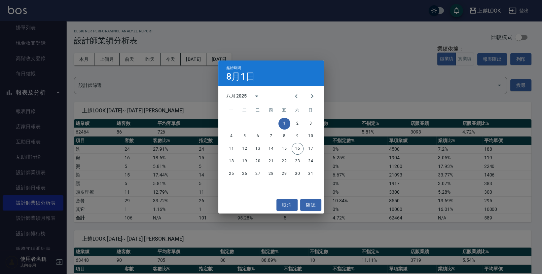
click at [242, 95] on div "八月 2025" at bounding box center [236, 95] width 21 height 7
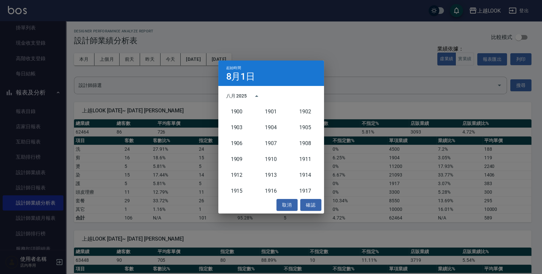
scroll to position [611, 0]
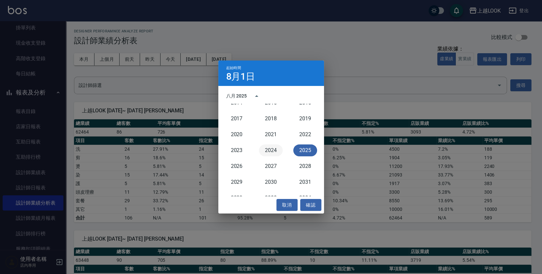
click at [270, 149] on button "2024" at bounding box center [271, 150] width 24 height 12
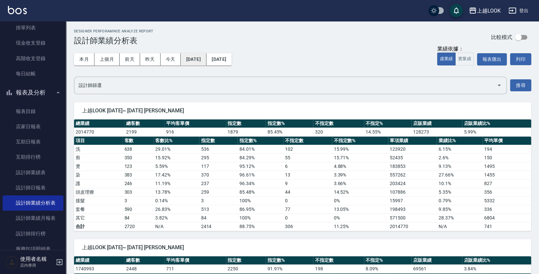
click at [206, 59] on button "[DATE]" at bounding box center [193, 59] width 25 height 12
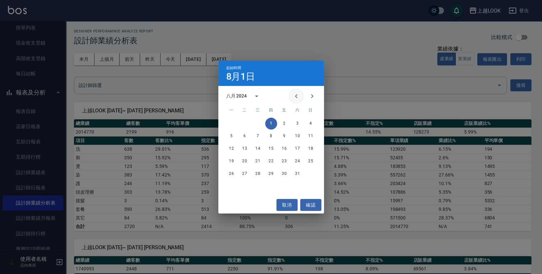
click at [297, 96] on icon "Previous month" at bounding box center [296, 96] width 2 height 4
click at [228, 123] on button "1" at bounding box center [232, 124] width 12 height 12
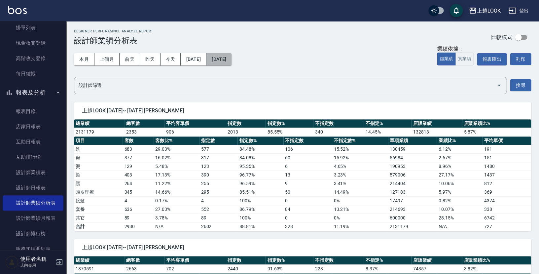
click at [232, 60] on button "[DATE]" at bounding box center [218, 59] width 25 height 12
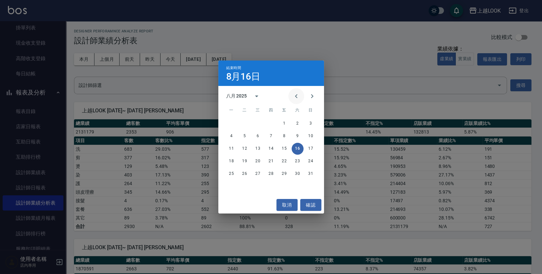
click at [299, 95] on icon "Previous month" at bounding box center [296, 96] width 8 height 8
click at [271, 172] on button "31" at bounding box center [271, 174] width 12 height 12
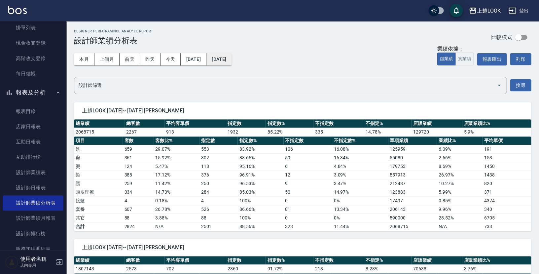
click at [232, 58] on button "[DATE]" at bounding box center [218, 59] width 25 height 12
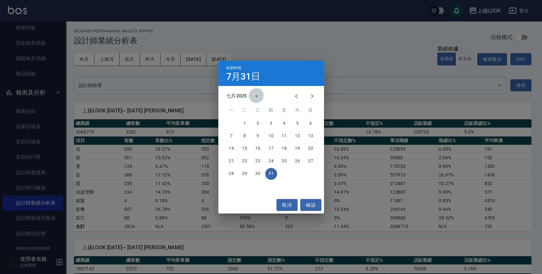
click at [250, 95] on button "calendar view is open, switch to year view" at bounding box center [257, 96] width 16 height 16
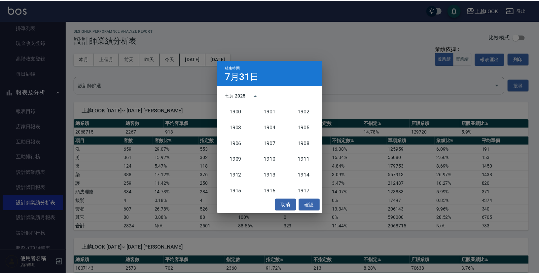
scroll to position [611, 0]
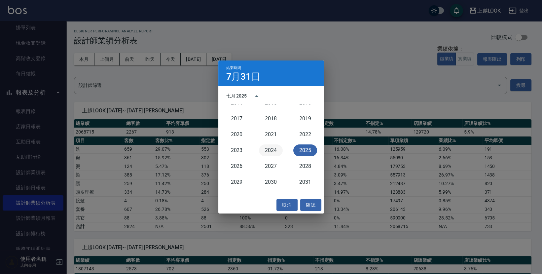
click at [268, 149] on button "2024" at bounding box center [271, 150] width 24 height 12
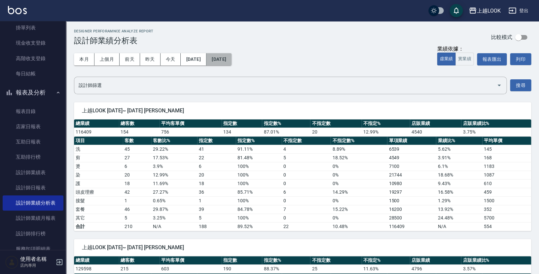
click at [232, 59] on button "[DATE]" at bounding box center [218, 59] width 25 height 12
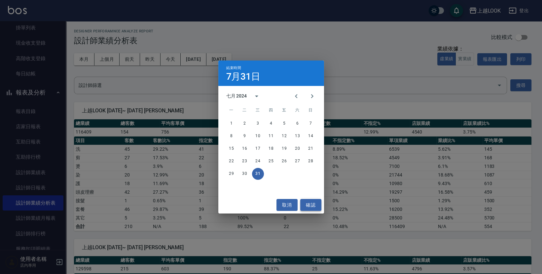
click at [315, 202] on button "確認" at bounding box center [310, 205] width 21 height 12
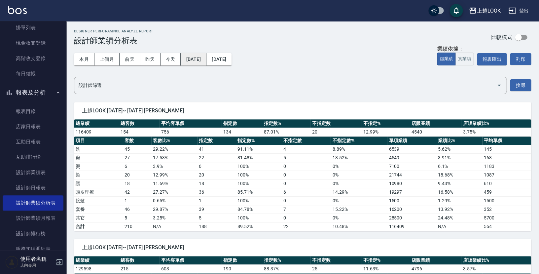
click at [206, 55] on button "[DATE]" at bounding box center [193, 59] width 25 height 12
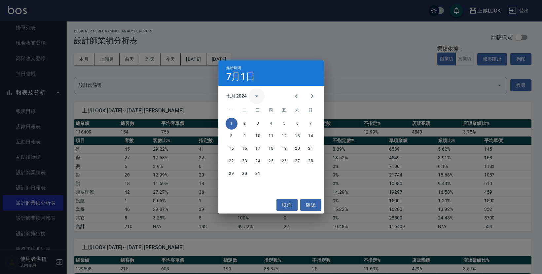
click at [257, 93] on icon "calendar view is open, switch to year view" at bounding box center [257, 96] width 8 height 8
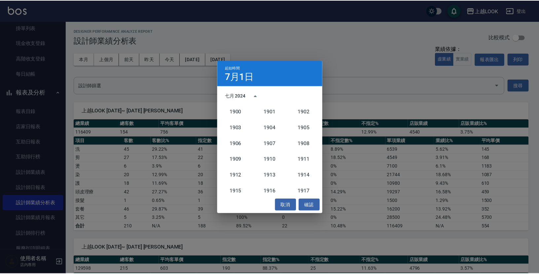
scroll to position [611, 0]
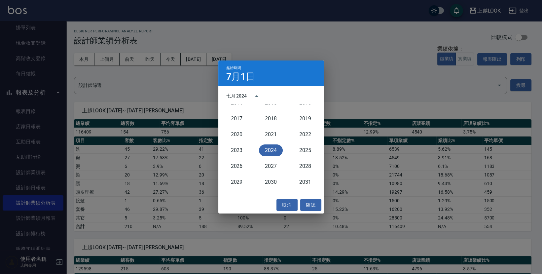
drag, startPoint x: 302, startPoint y: 151, endPoint x: 286, endPoint y: 136, distance: 21.3
click at [302, 151] on button "2025" at bounding box center [305, 150] width 24 height 12
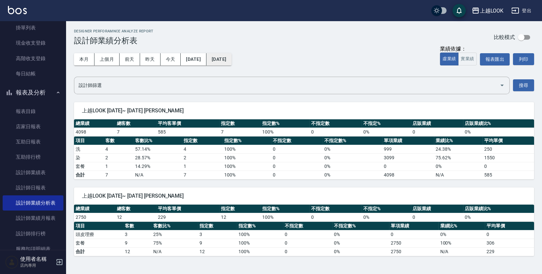
click at [232, 59] on button "[DATE]" at bounding box center [218, 59] width 25 height 12
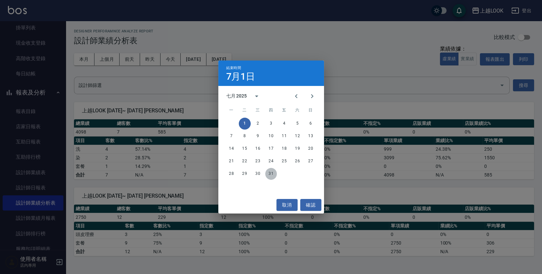
click at [271, 173] on button "31" at bounding box center [271, 174] width 12 height 12
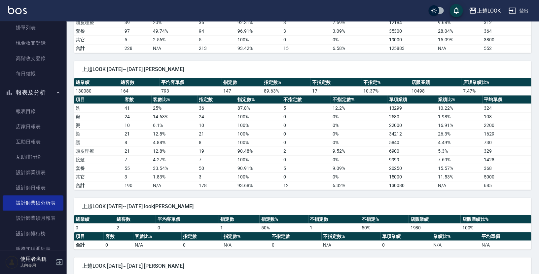
scroll to position [280, 0]
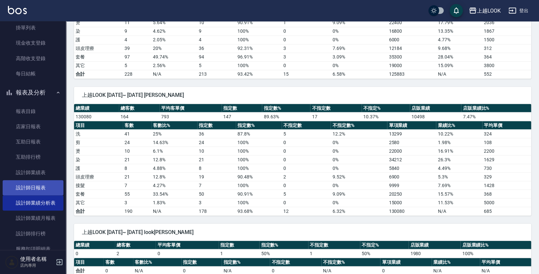
click at [45, 180] on link "設計師日報表" at bounding box center [33, 187] width 61 height 15
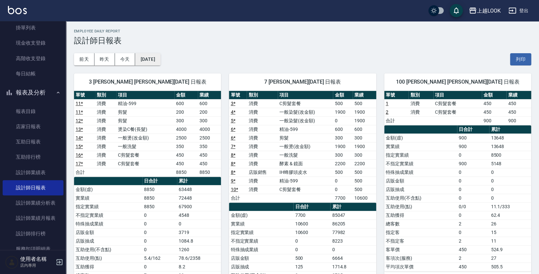
click at [149, 55] on button "[DATE]" at bounding box center [147, 59] width 25 height 12
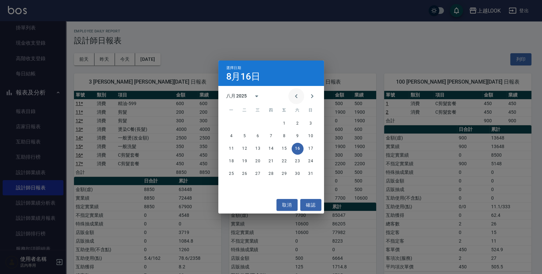
click at [299, 96] on icon "Previous month" at bounding box center [296, 96] width 8 height 8
click at [270, 174] on button "31" at bounding box center [271, 174] width 12 height 12
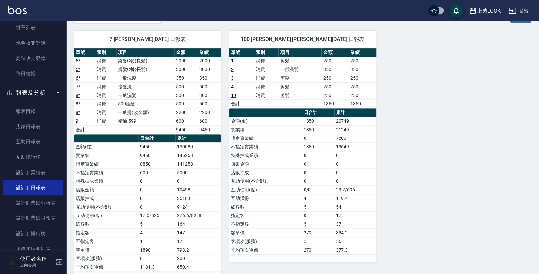
scroll to position [49, 0]
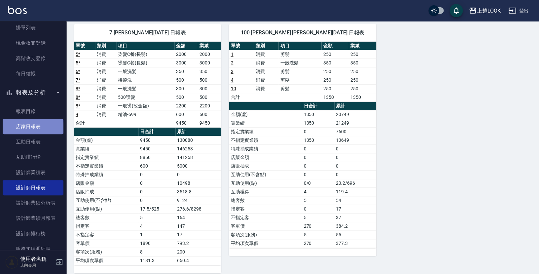
click at [32, 126] on link "店家日報表" at bounding box center [33, 126] width 61 height 15
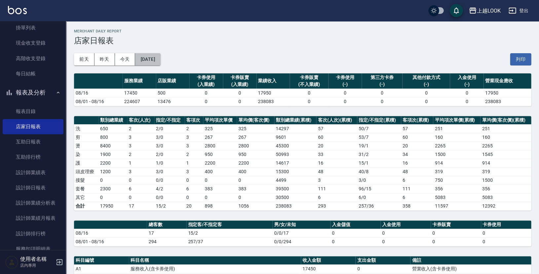
click at [160, 58] on button "[DATE]" at bounding box center [147, 59] width 25 height 12
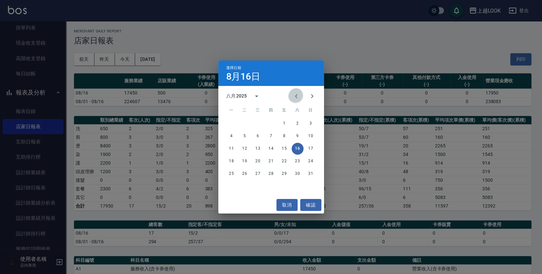
click at [296, 96] on icon "Previous month" at bounding box center [296, 96] width 8 height 8
click at [270, 172] on button "31" at bounding box center [271, 174] width 12 height 12
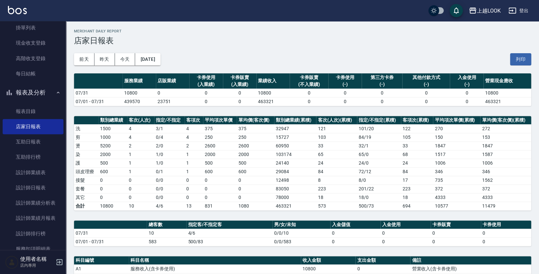
drag, startPoint x: 240, startPoint y: 112, endPoint x: 233, endPoint y: 115, distance: 7.2
click at [237, 113] on div "上越LOOK [DATE] 店家日報表 列印時間： [DATE][PHONE_NUMBER]:51 Merchant Daily Report 店家日報表 […" at bounding box center [302, 250] width 473 height 458
click at [47, 184] on link "設計師日報表" at bounding box center [33, 187] width 61 height 15
